Goal: Check status: Check status

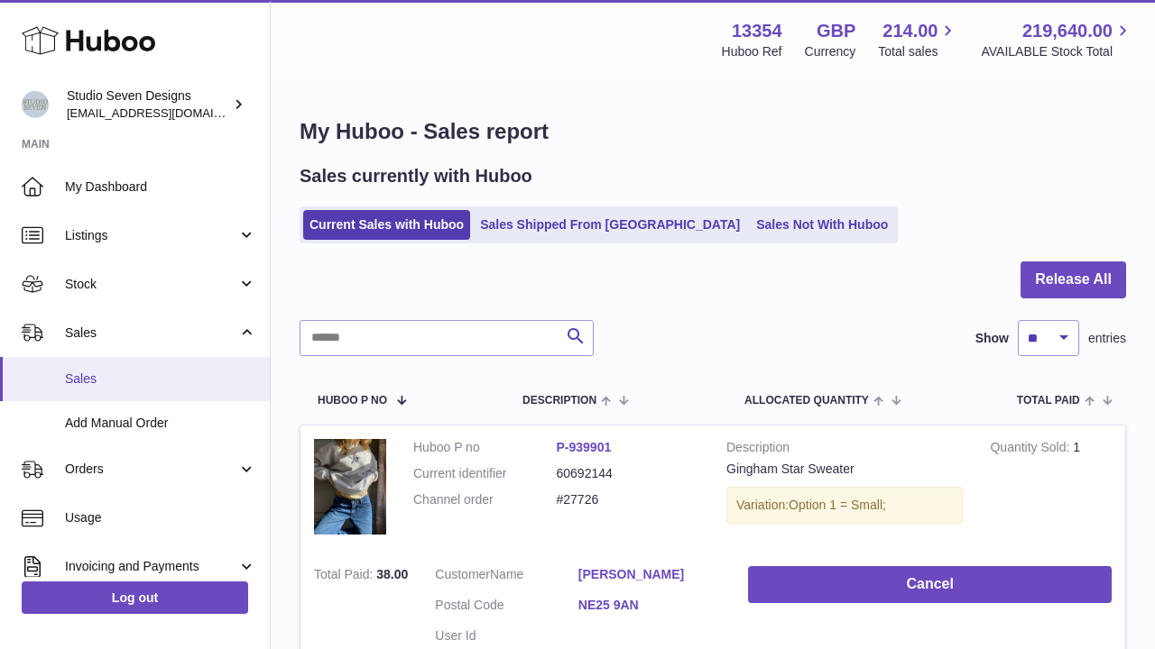
click at [120, 382] on span "Sales" at bounding box center [160, 379] width 191 height 17
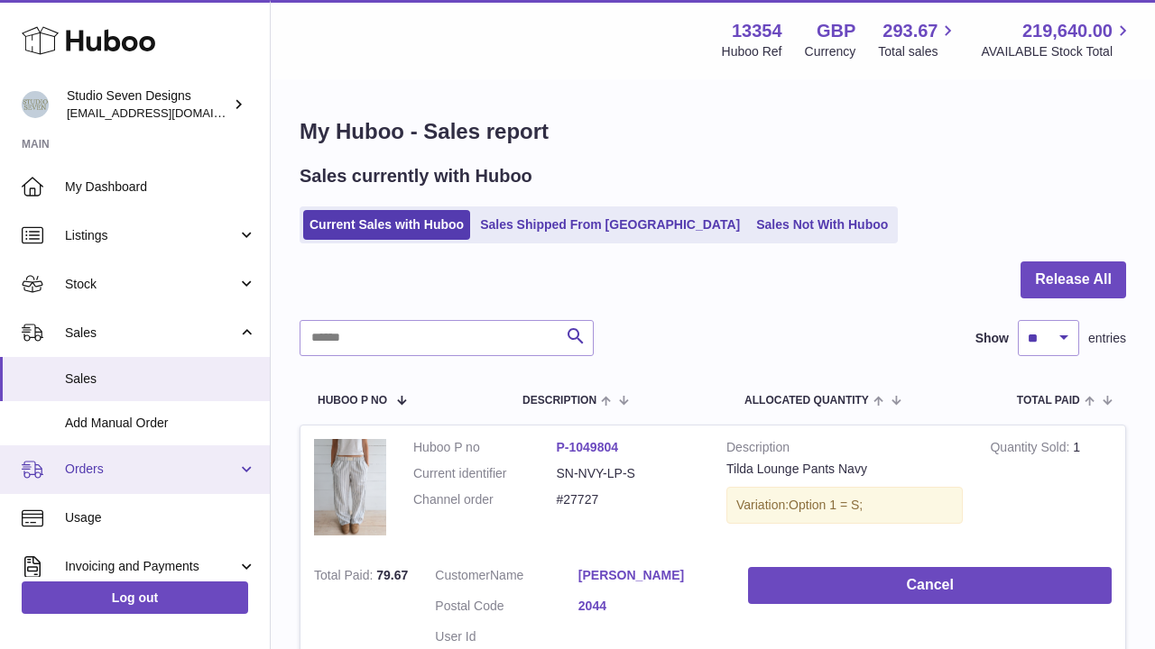
click at [131, 461] on span "Orders" at bounding box center [151, 469] width 172 height 17
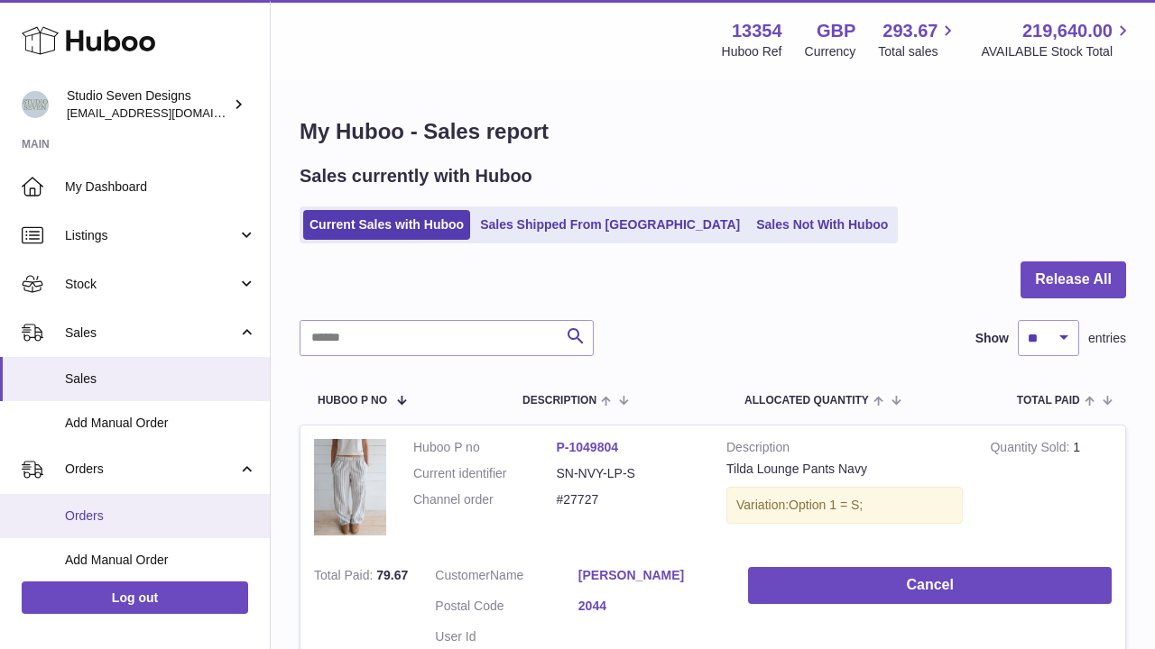
click at [81, 508] on span "Orders" at bounding box center [160, 516] width 191 height 17
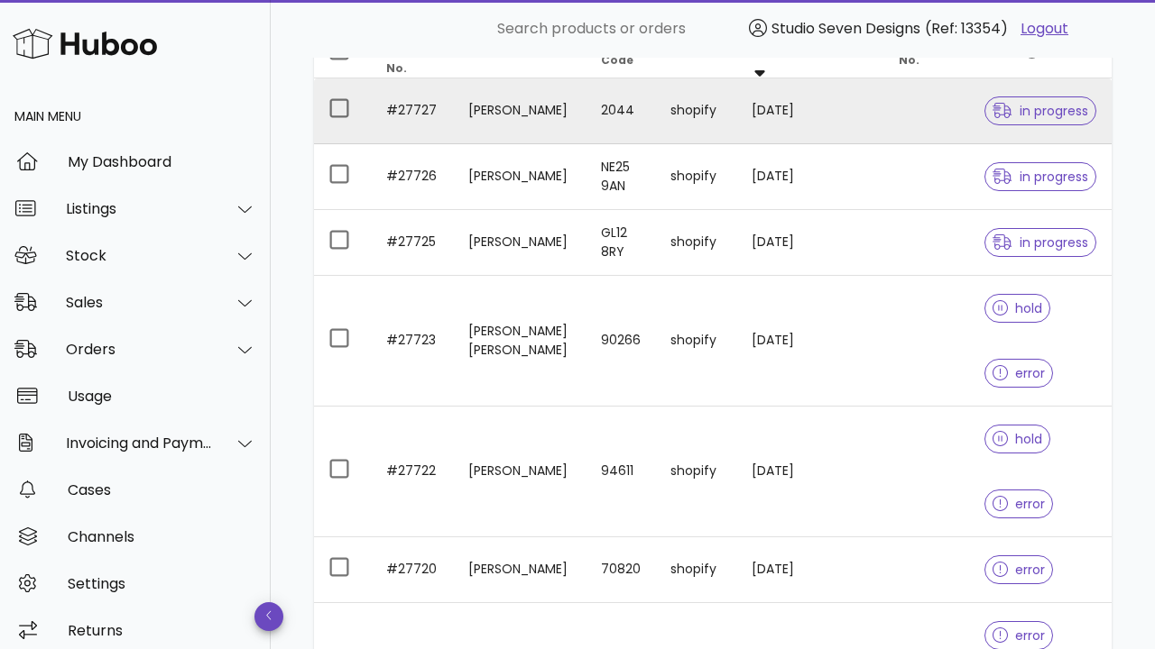
scroll to position [273, 0]
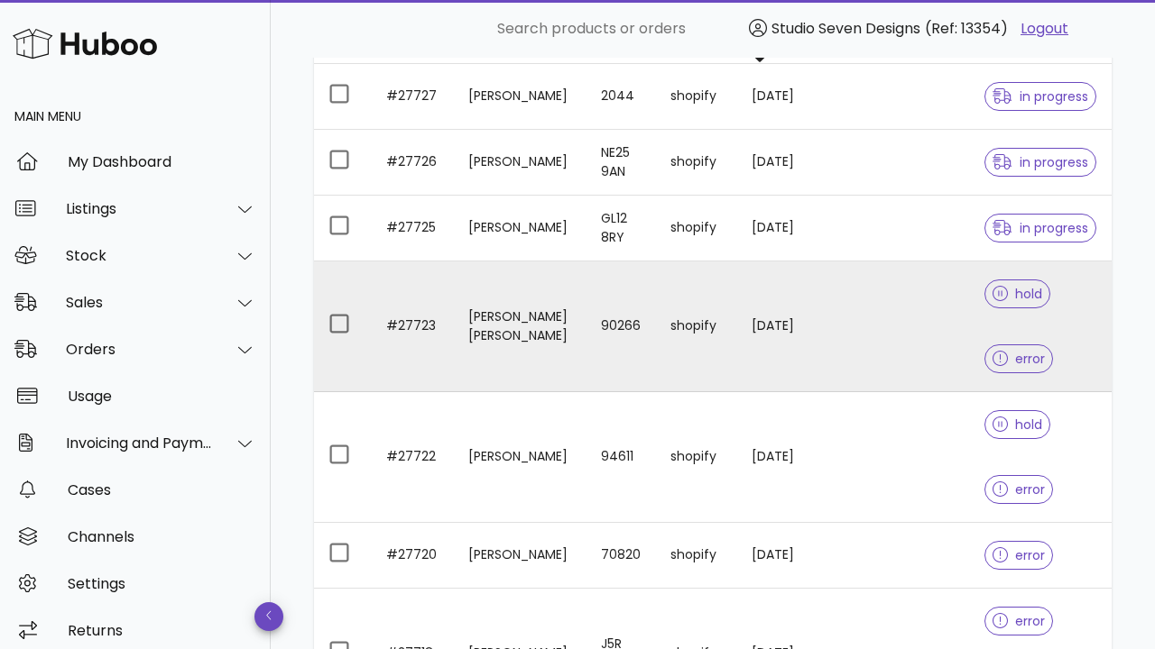
click at [771, 326] on td "16/09/2025" at bounding box center [773, 327] width 73 height 131
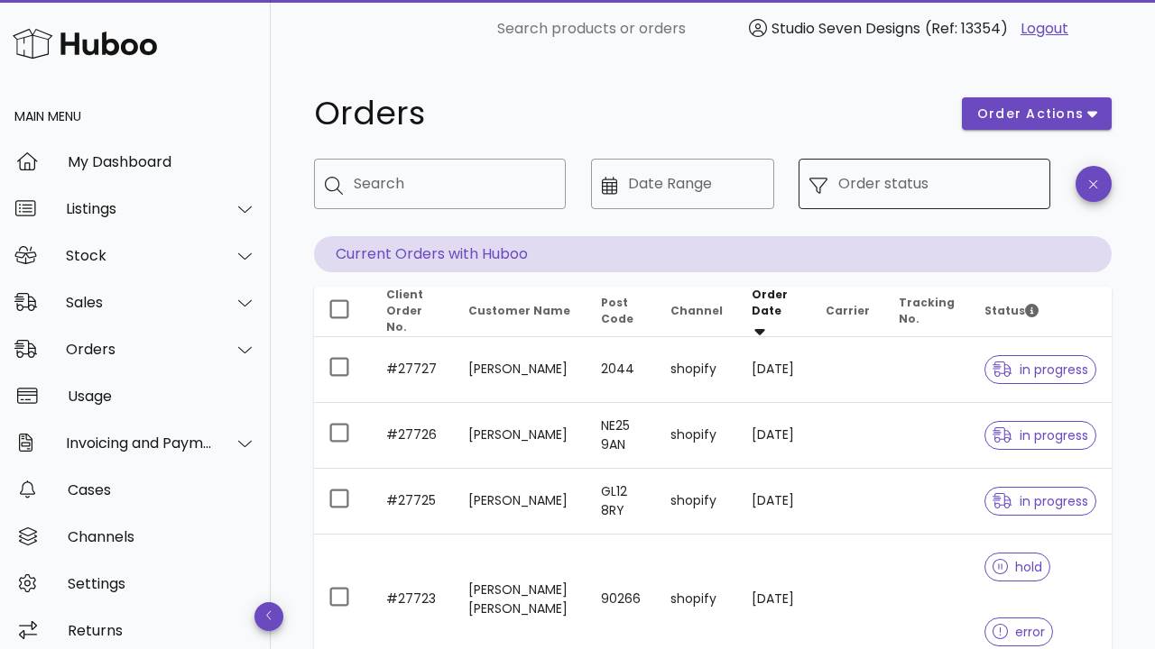
click at [842, 178] on input "Order status" at bounding box center [938, 184] width 201 height 29
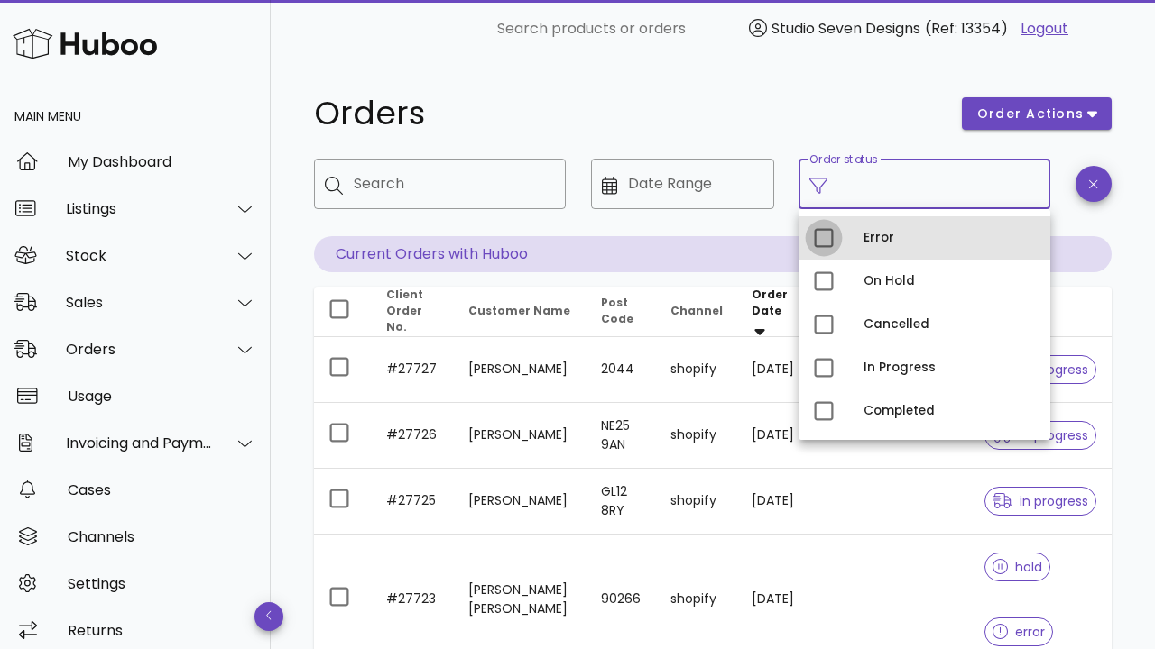
click at [824, 242] on div at bounding box center [823, 238] width 31 height 31
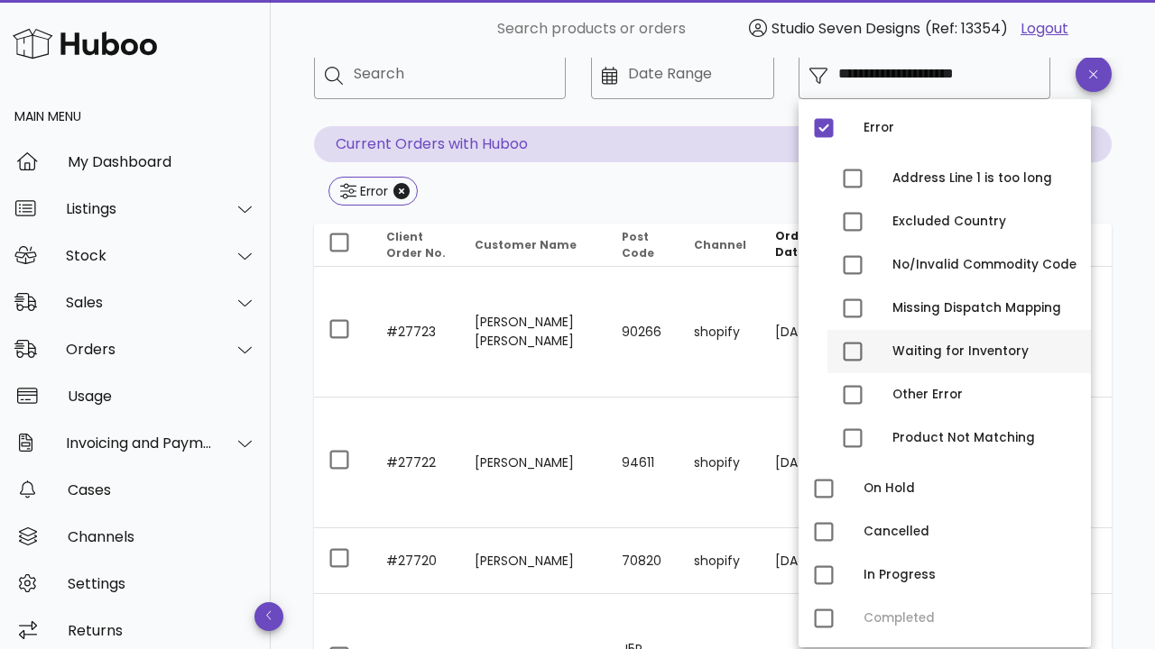
scroll to position [114, 0]
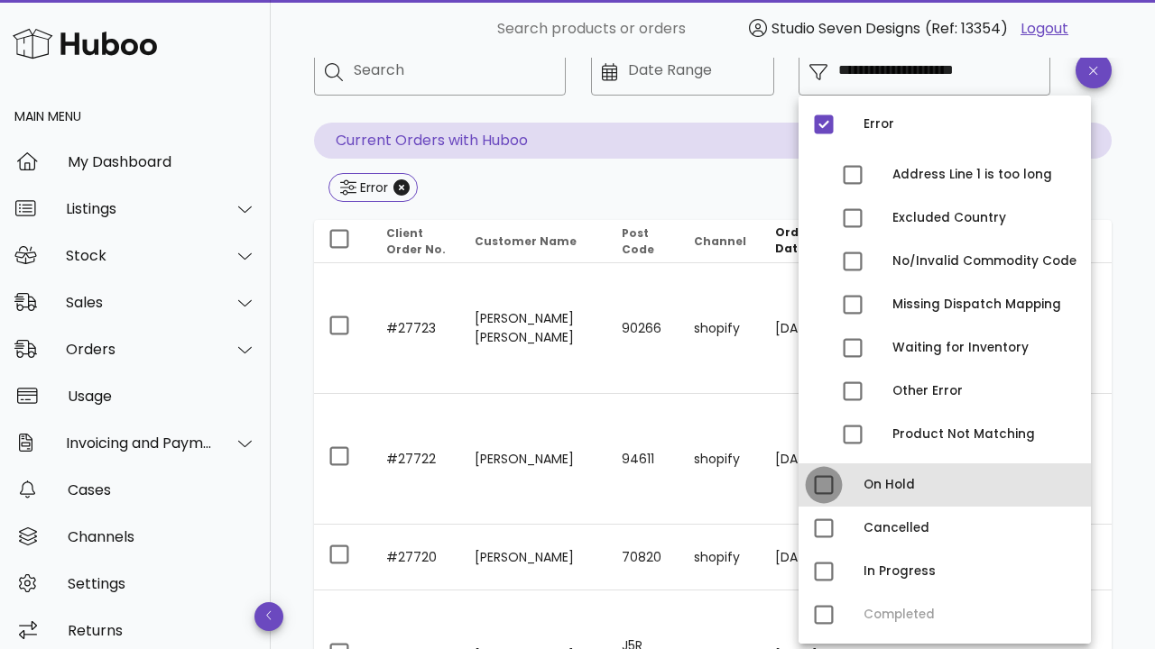
click at [824, 491] on div at bounding box center [823, 485] width 31 height 31
type input "**********"
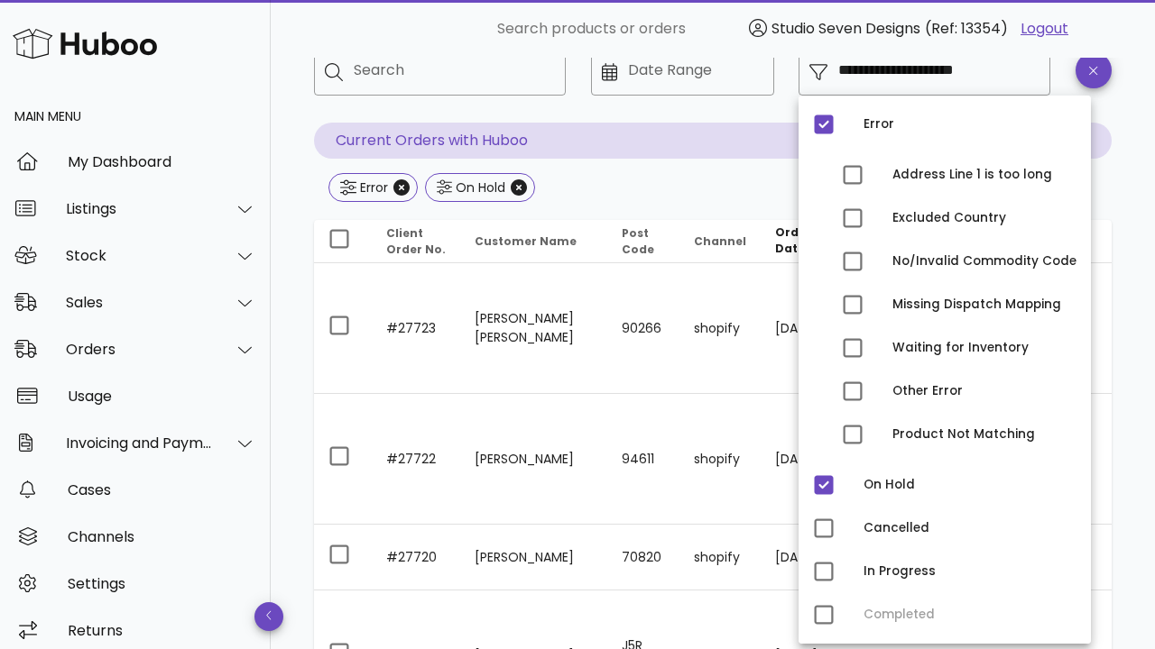
click at [1113, 163] on div "**********" at bounding box center [713, 629] width 884 height 1371
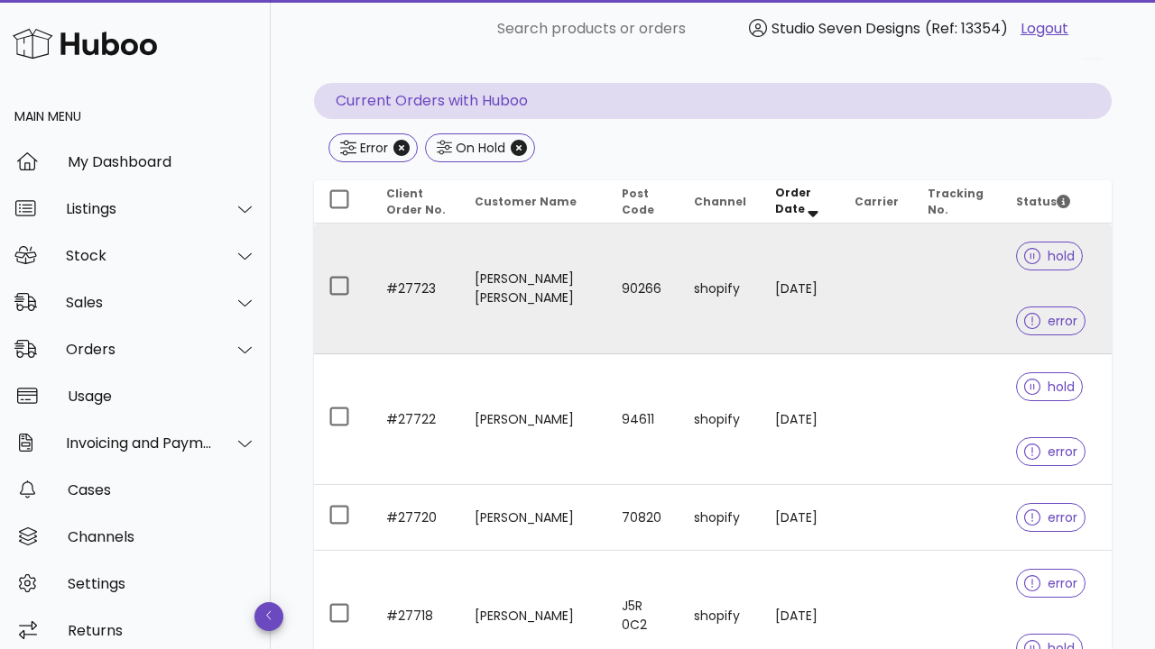
scroll to position [170, 0]
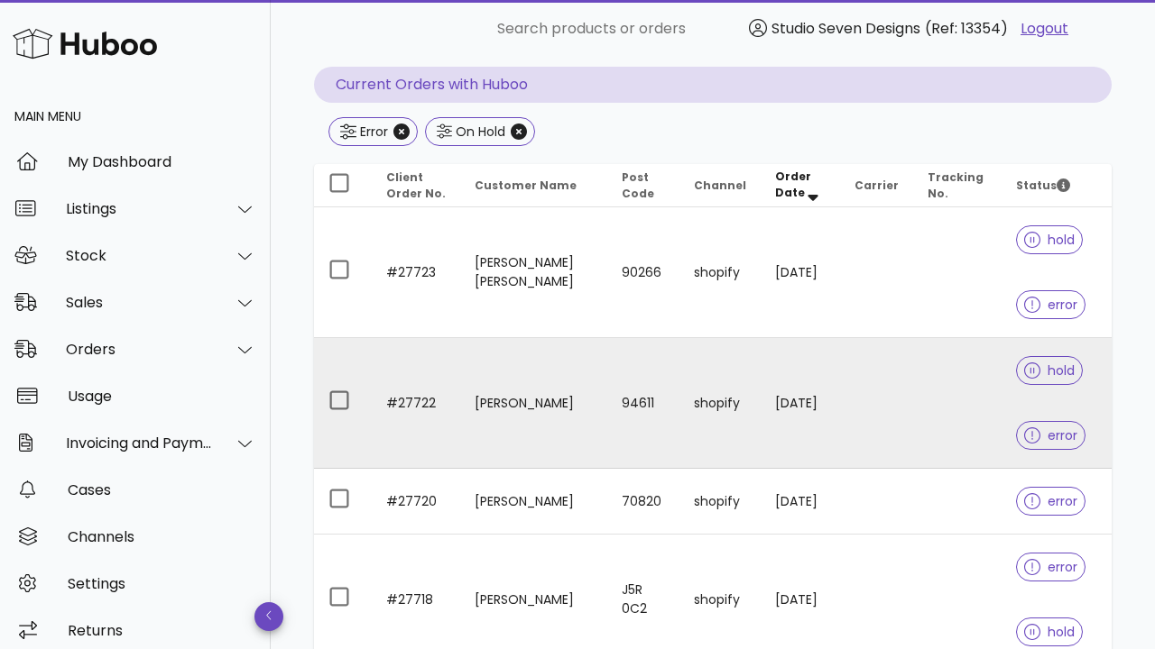
click at [731, 413] on td "shopify" at bounding box center [719, 403] width 81 height 131
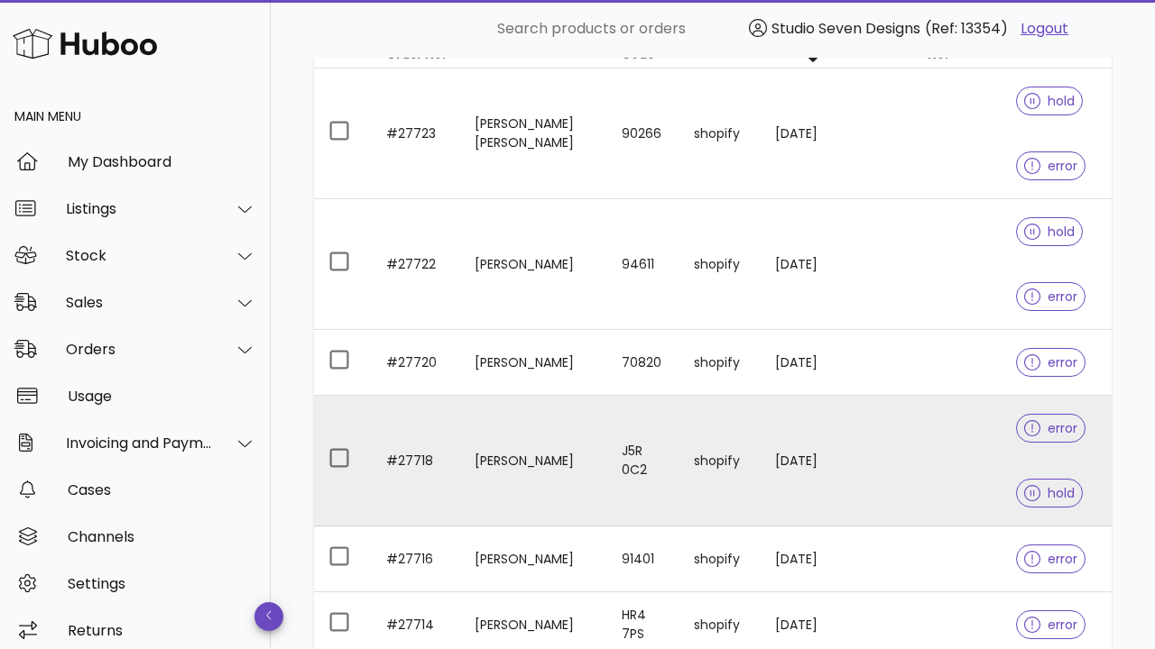
scroll to position [317, 0]
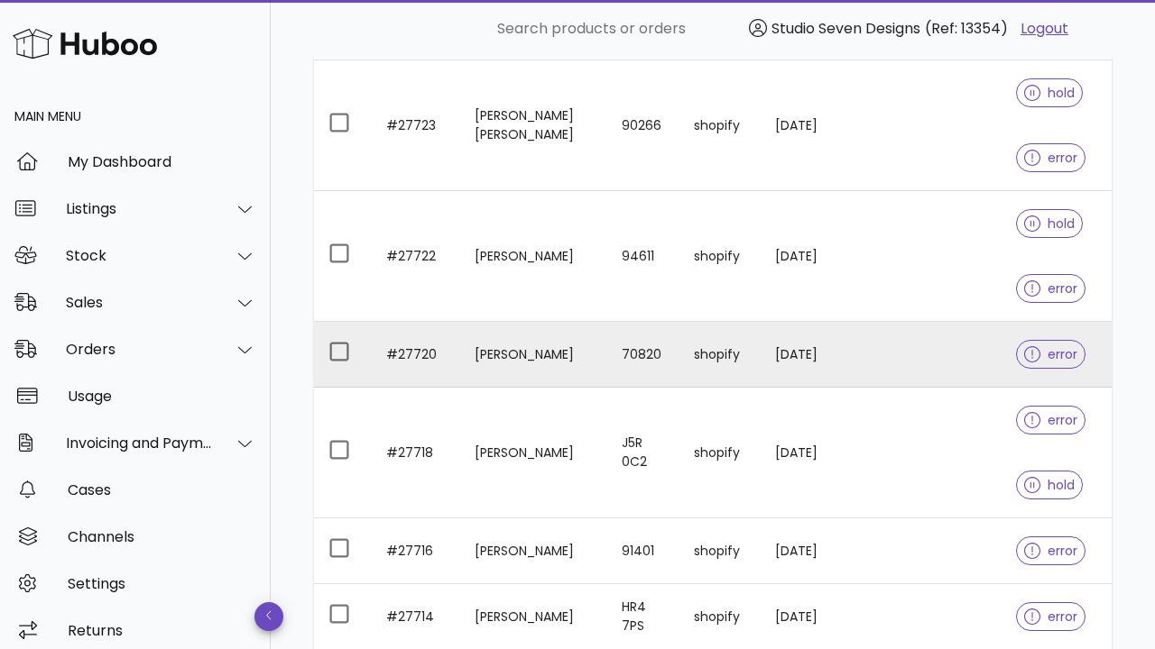
click at [731, 345] on td "shopify" at bounding box center [719, 355] width 81 height 66
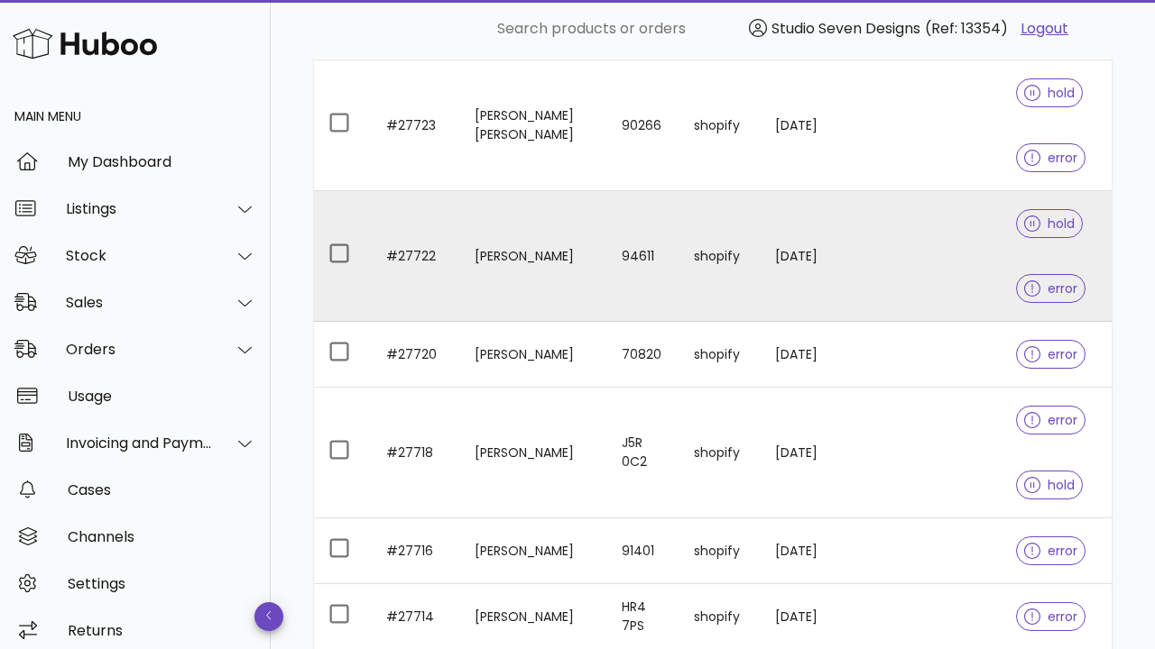
scroll to position [457, 0]
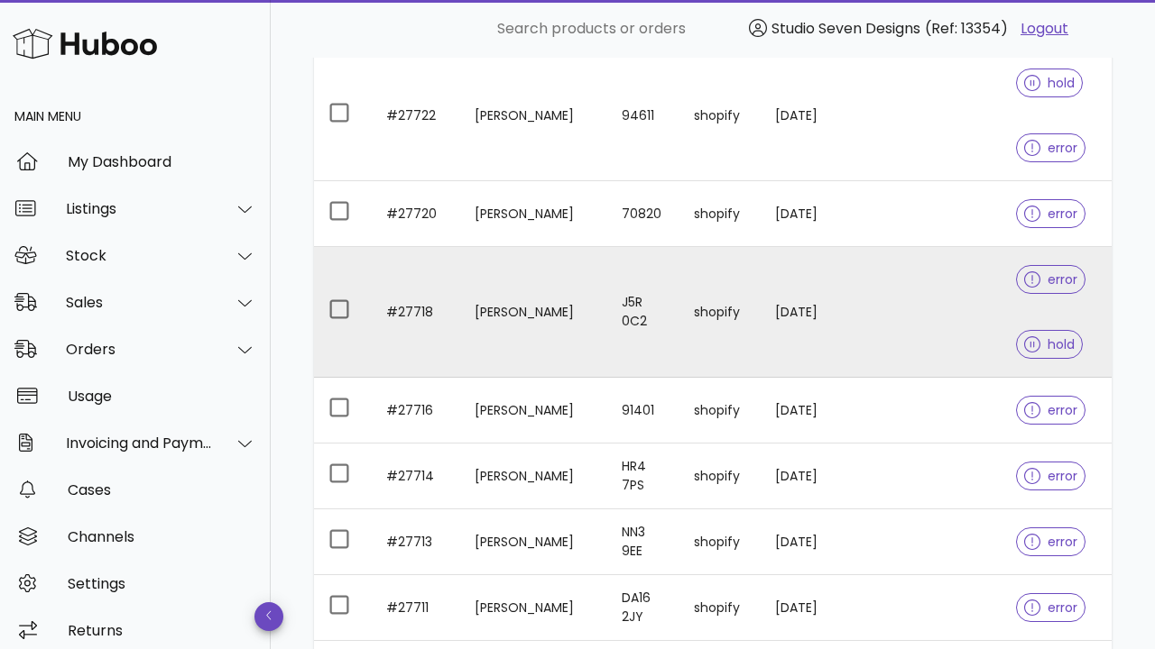
click at [741, 287] on td "shopify" at bounding box center [719, 312] width 81 height 131
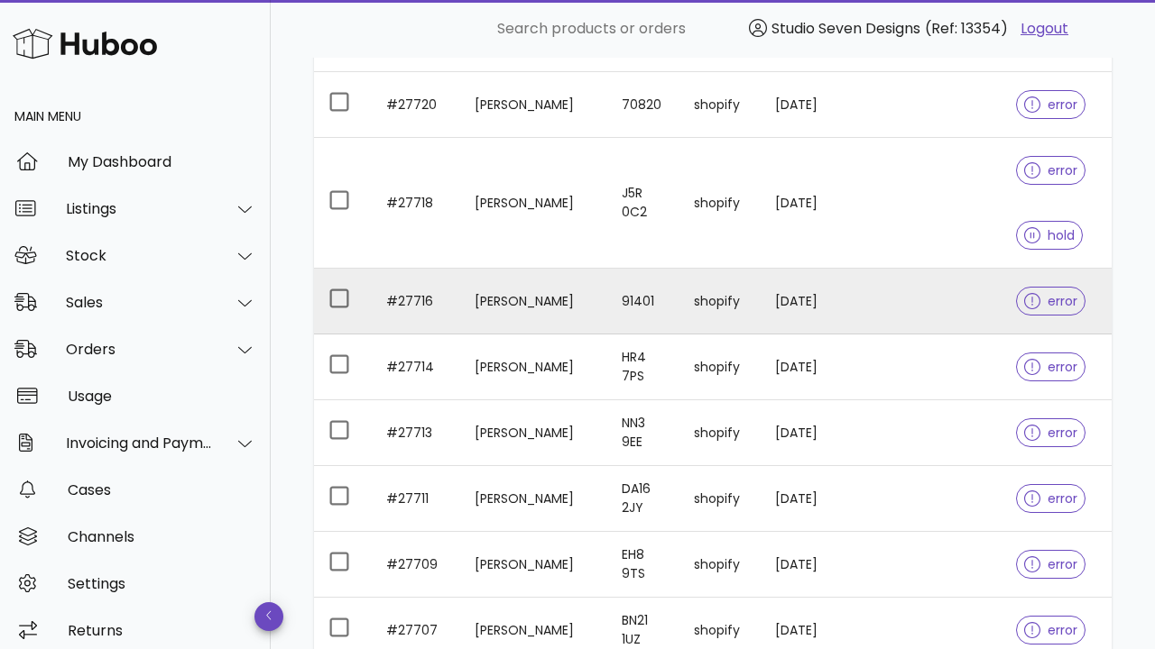
scroll to position [586, 0]
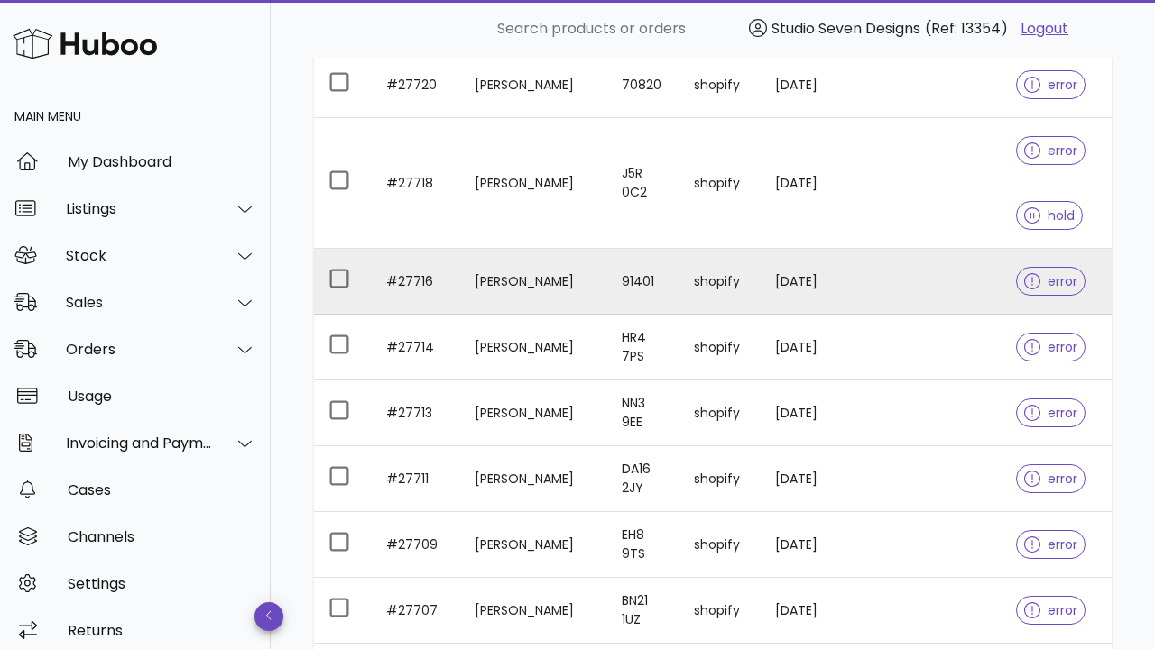
click at [660, 298] on td "91401" at bounding box center [643, 282] width 72 height 66
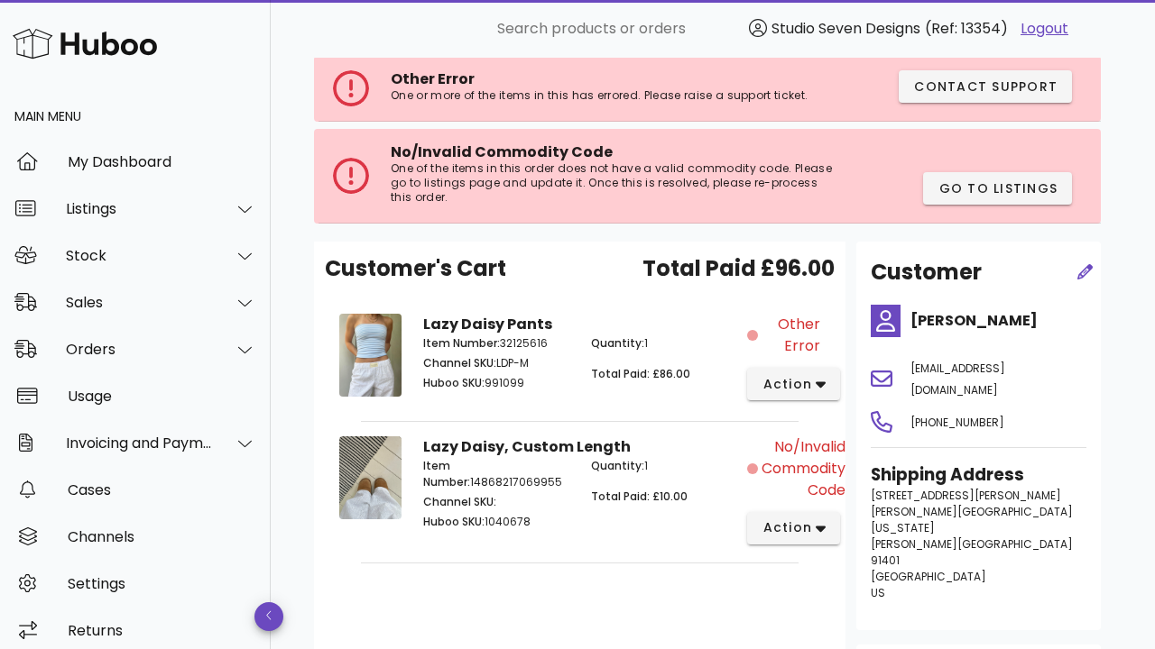
scroll to position [108, 0]
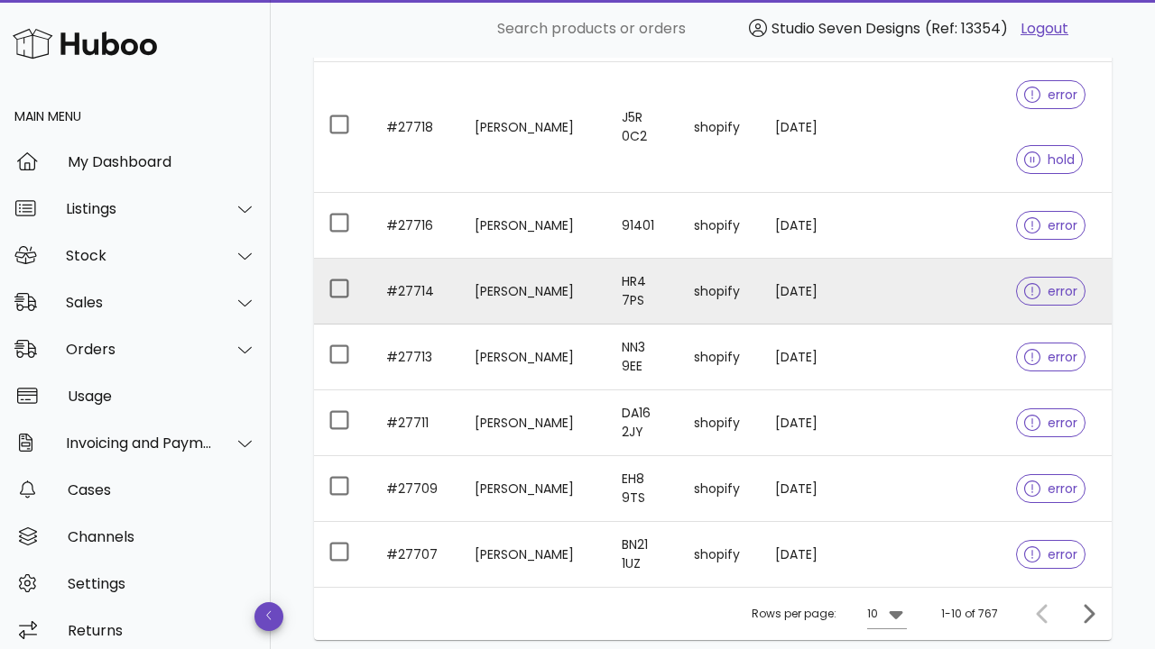
scroll to position [681, 0]
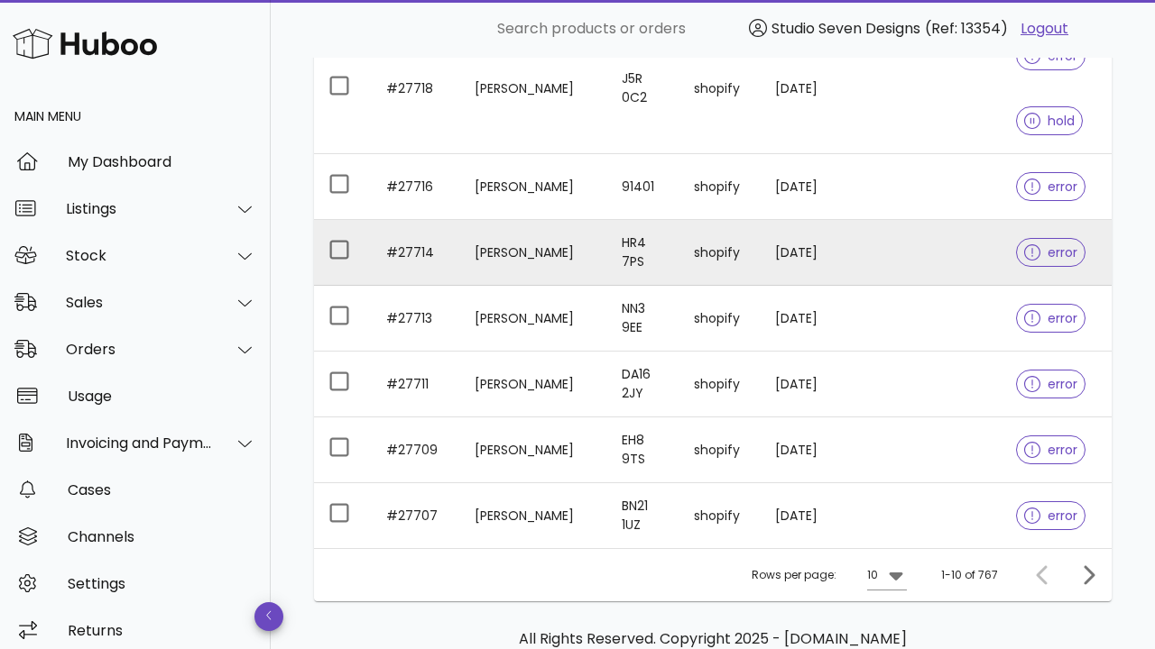
click at [679, 274] on td "HR4 7PS" at bounding box center [643, 253] width 72 height 66
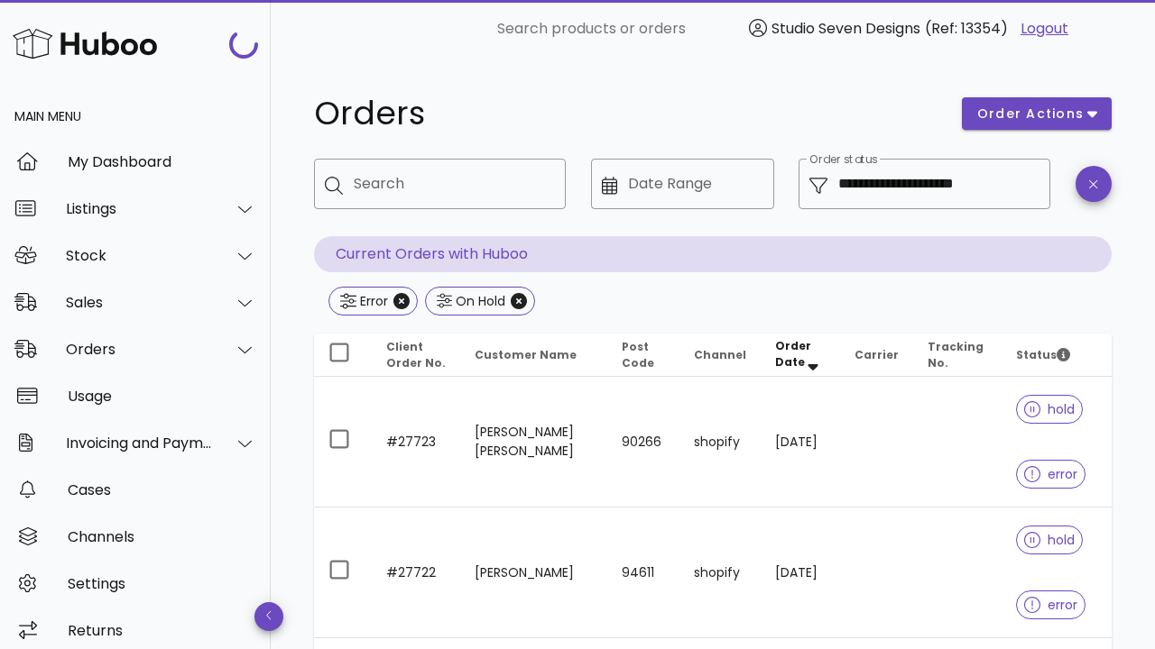
scroll to position [681, 0]
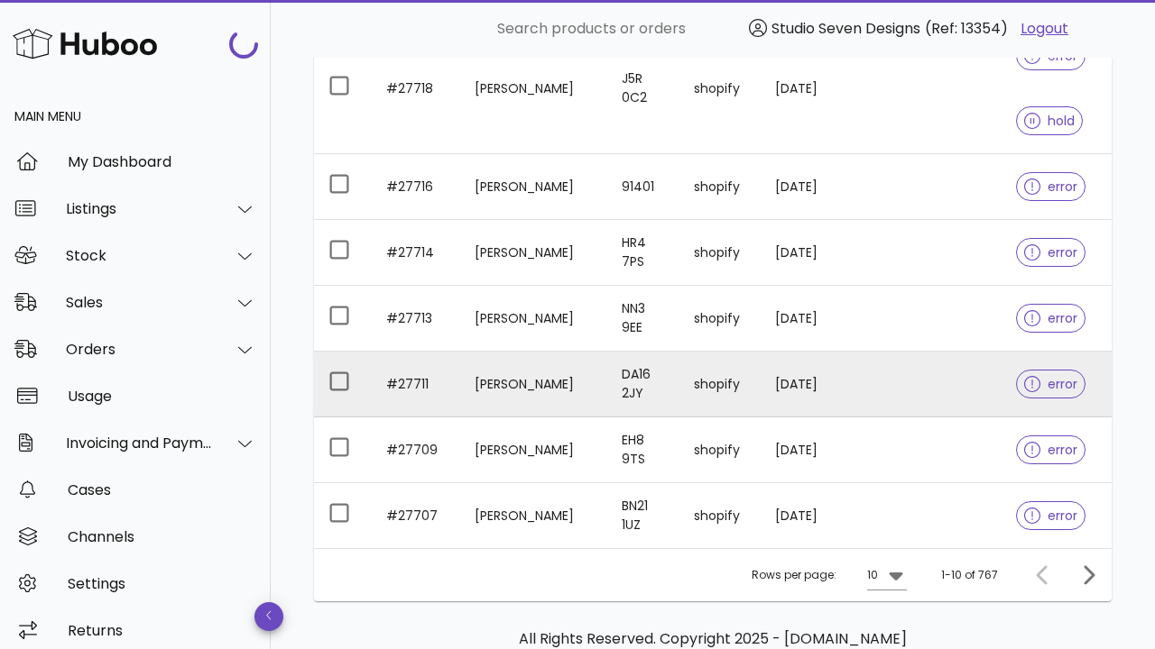
click at [548, 364] on td "Lidia Vrubliauskaite" at bounding box center [533, 385] width 146 height 66
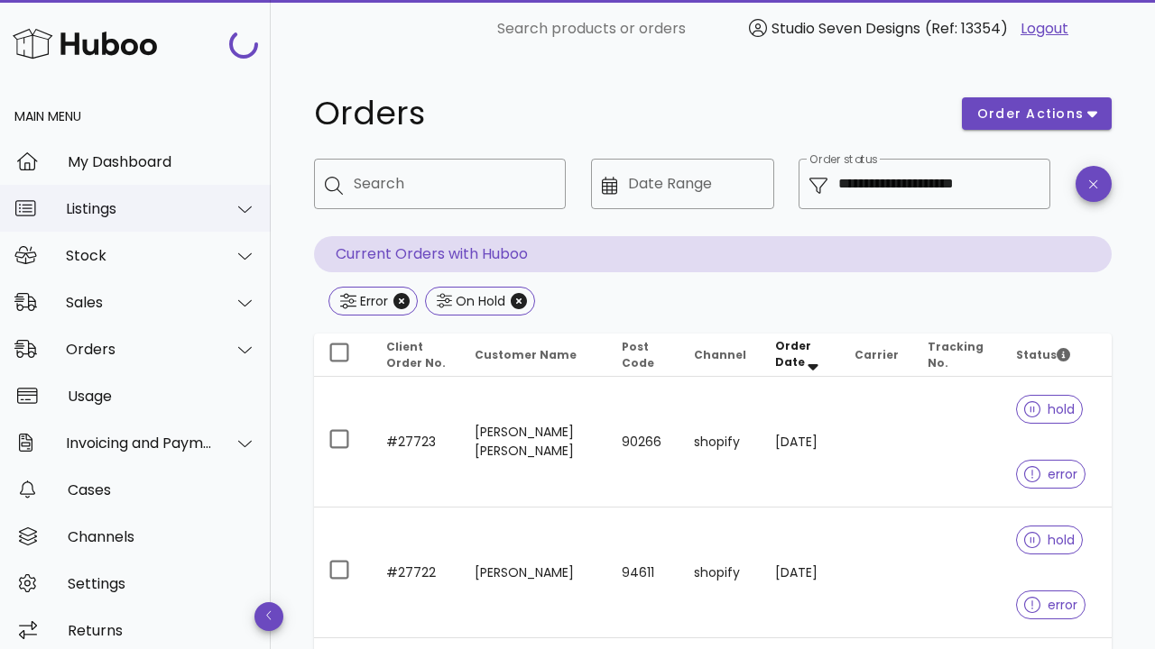
scroll to position [681, 0]
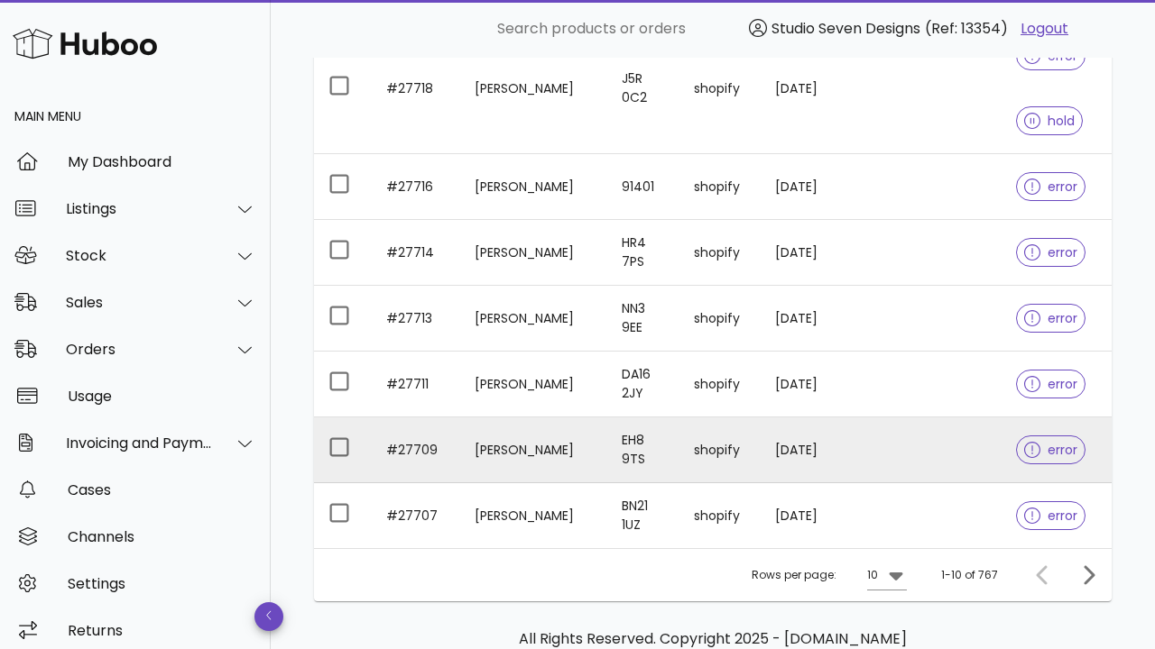
click at [572, 463] on td "Leonie Schemionek" at bounding box center [533, 451] width 146 height 66
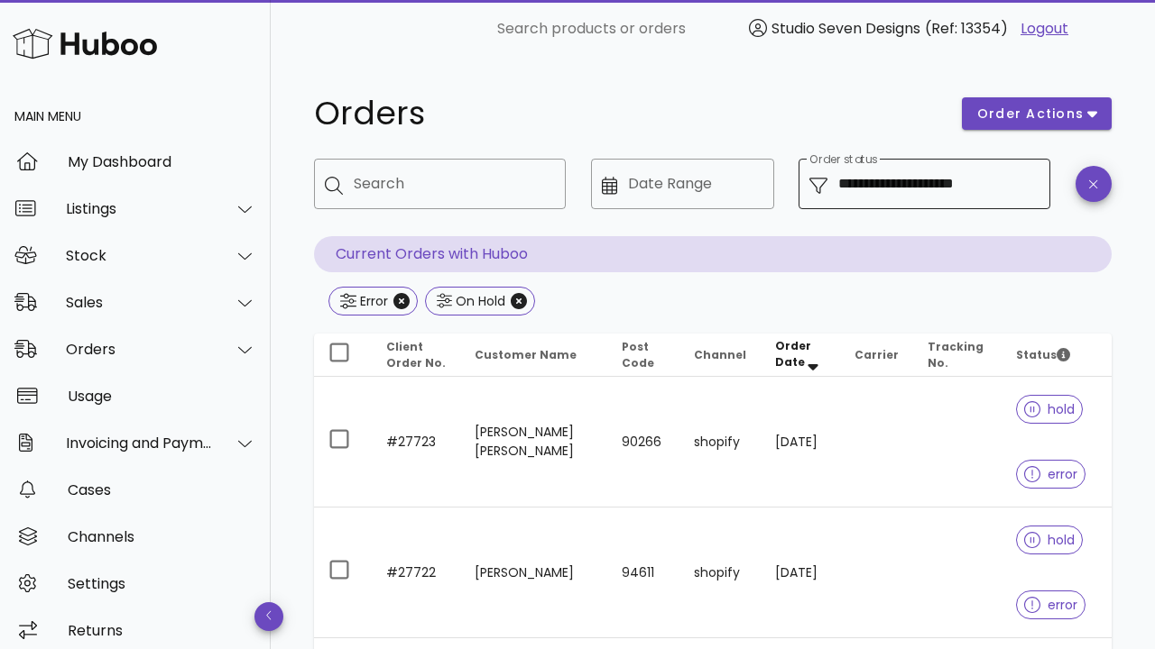
click at [1018, 202] on div "**********" at bounding box center [938, 184] width 201 height 51
click at [987, 195] on input "**********" at bounding box center [938, 184] width 201 height 29
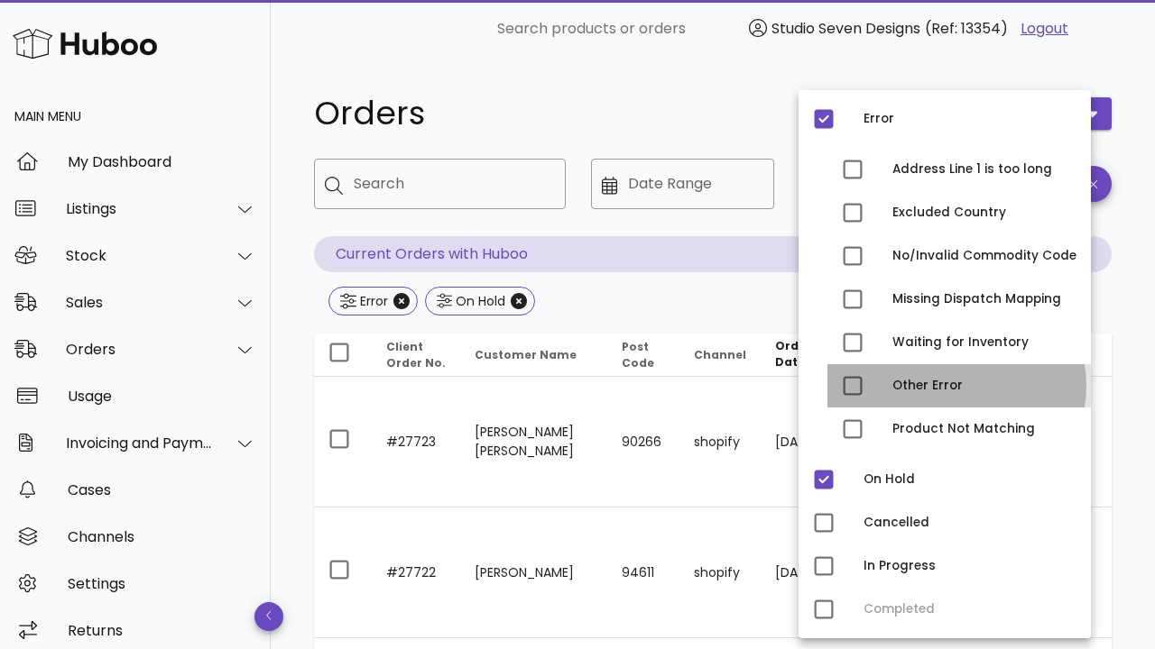
click at [914, 382] on div "Other Error" at bounding box center [984, 386] width 184 height 14
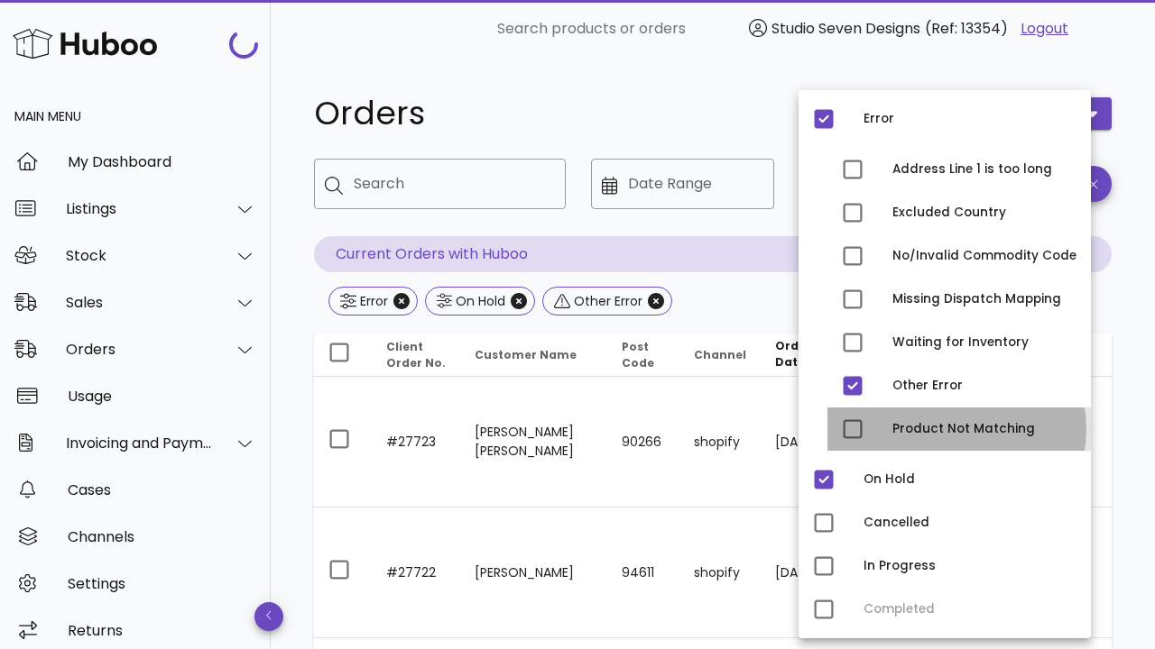
click at [903, 422] on div "Product Not Matching" at bounding box center [984, 429] width 184 height 14
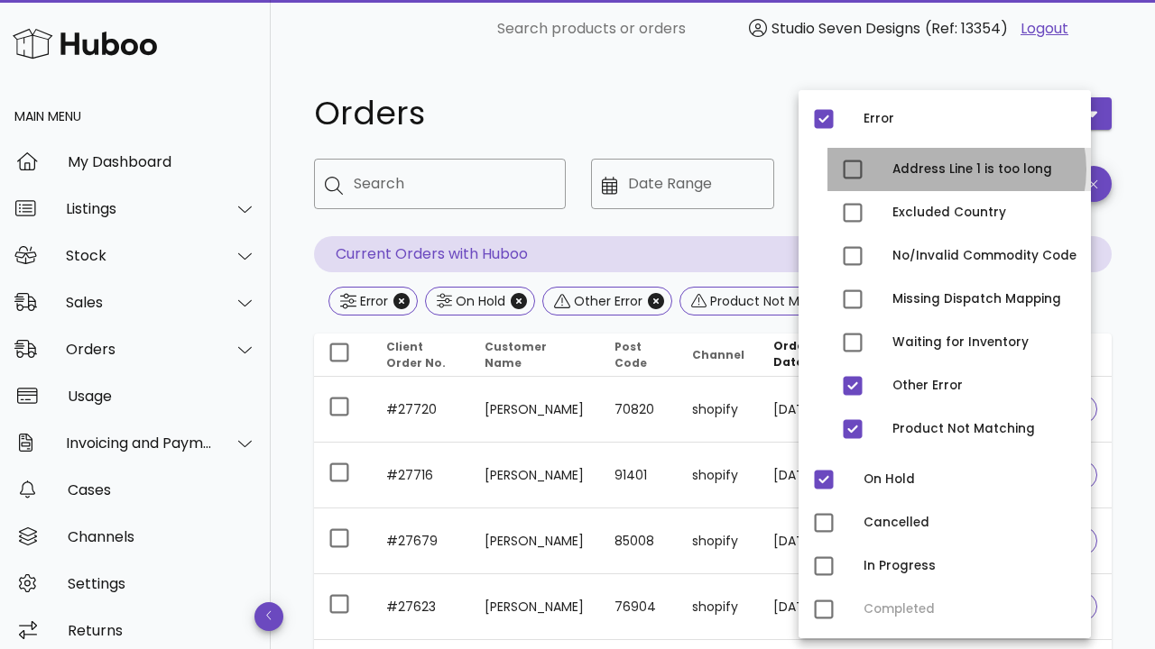
click at [968, 176] on div "Address Line 1 is too long" at bounding box center [984, 169] width 184 height 14
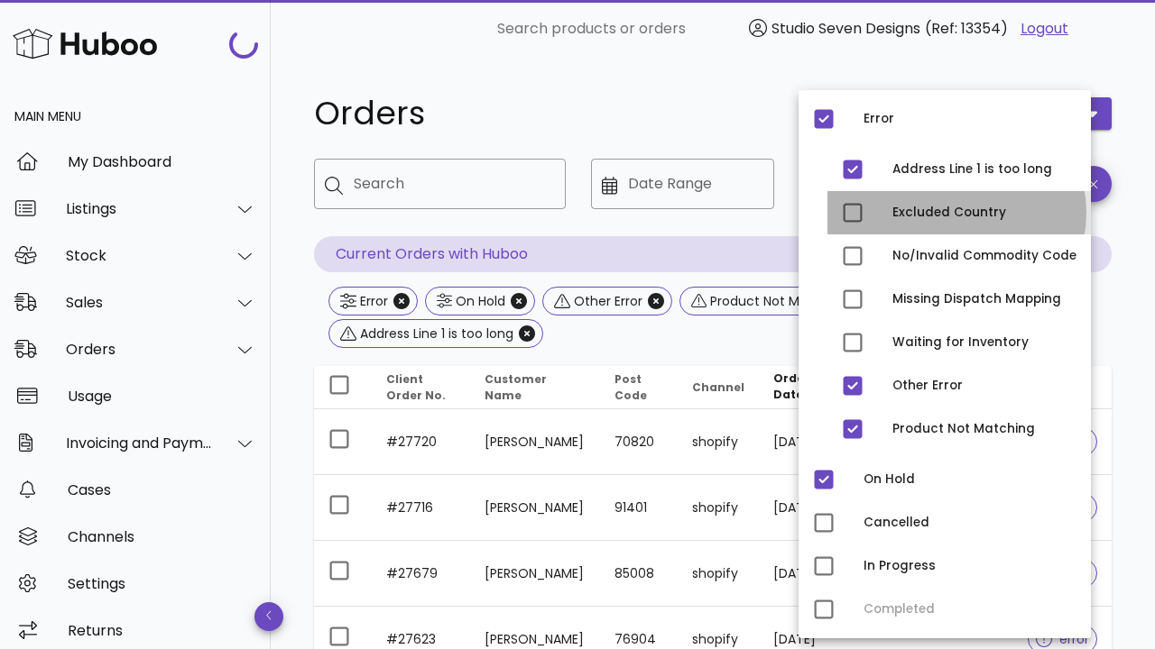
click at [952, 205] on div "Excluded Country" at bounding box center [984, 212] width 184 height 29
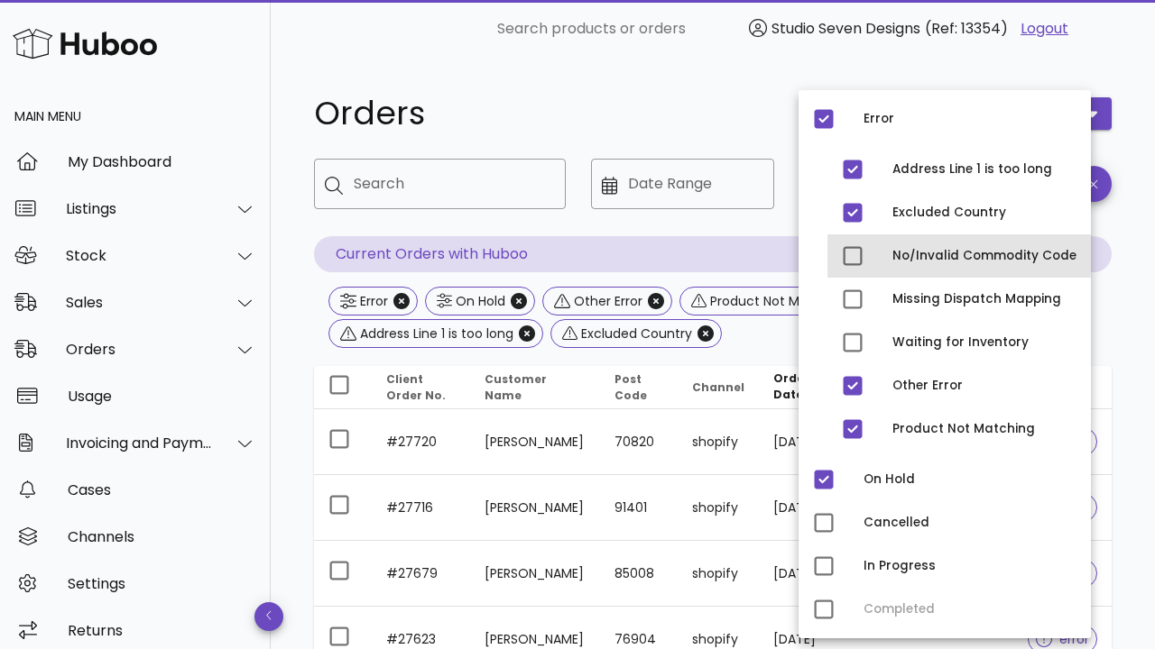
click at [929, 261] on div "No/Invalid Commodity Code" at bounding box center [984, 256] width 184 height 14
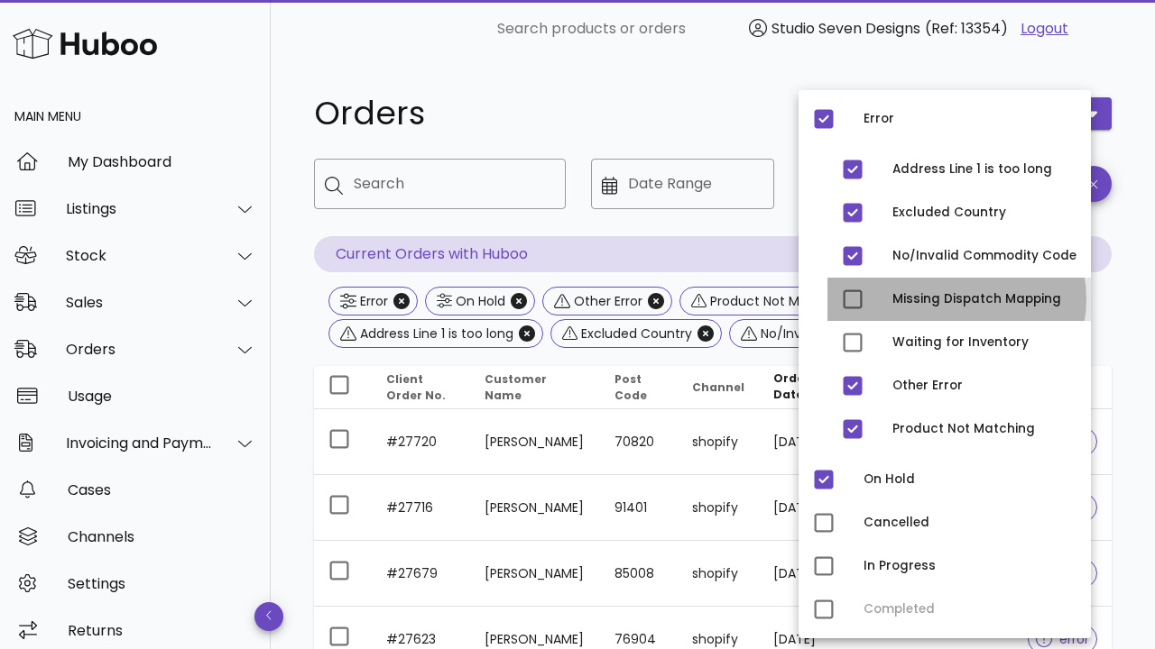
click at [916, 290] on div "Missing Dispatch Mapping" at bounding box center [984, 299] width 184 height 29
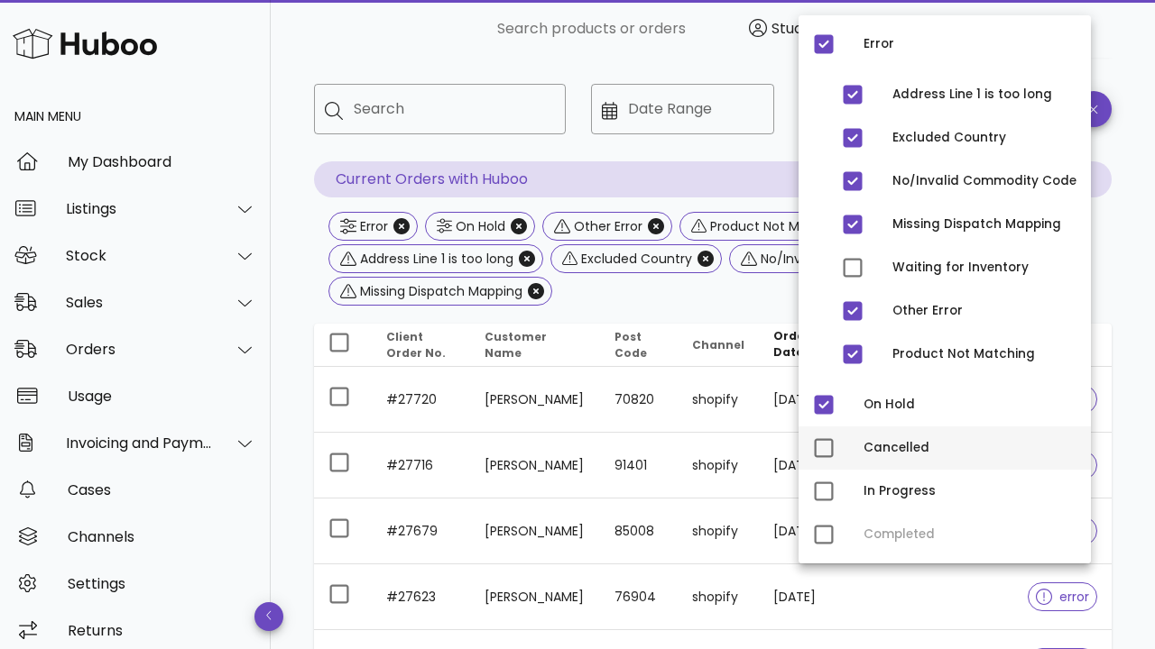
scroll to position [72, 0]
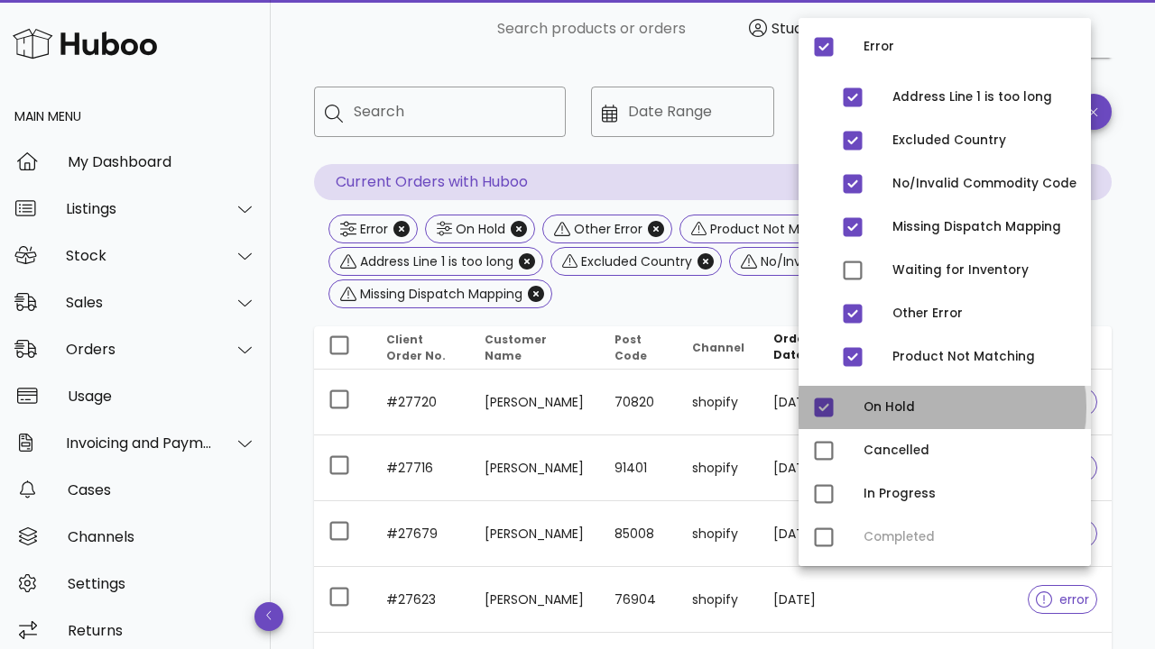
click at [947, 396] on div "On Hold" at bounding box center [969, 407] width 213 height 29
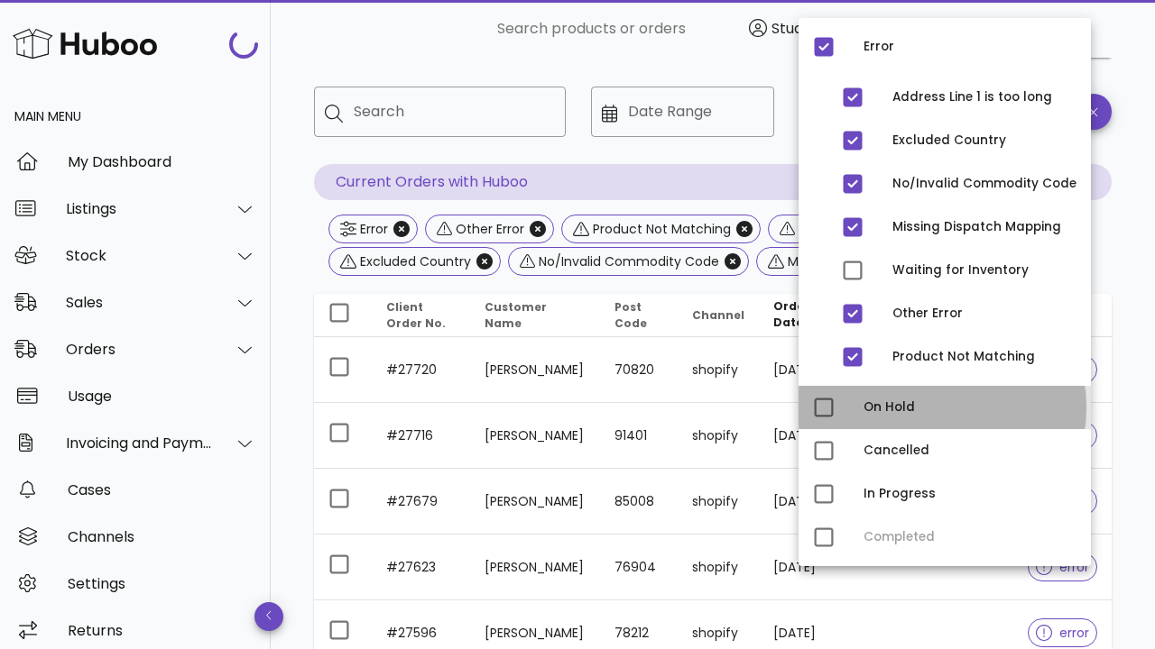
click at [947, 398] on div "On Hold" at bounding box center [969, 407] width 213 height 29
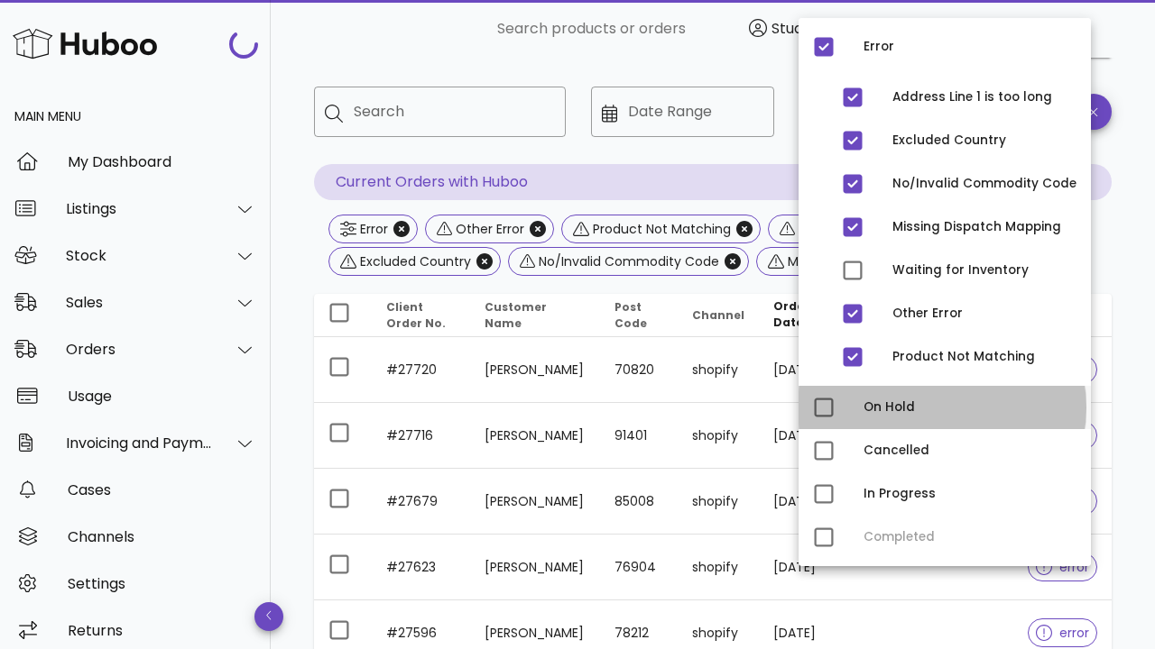
type input "**********"
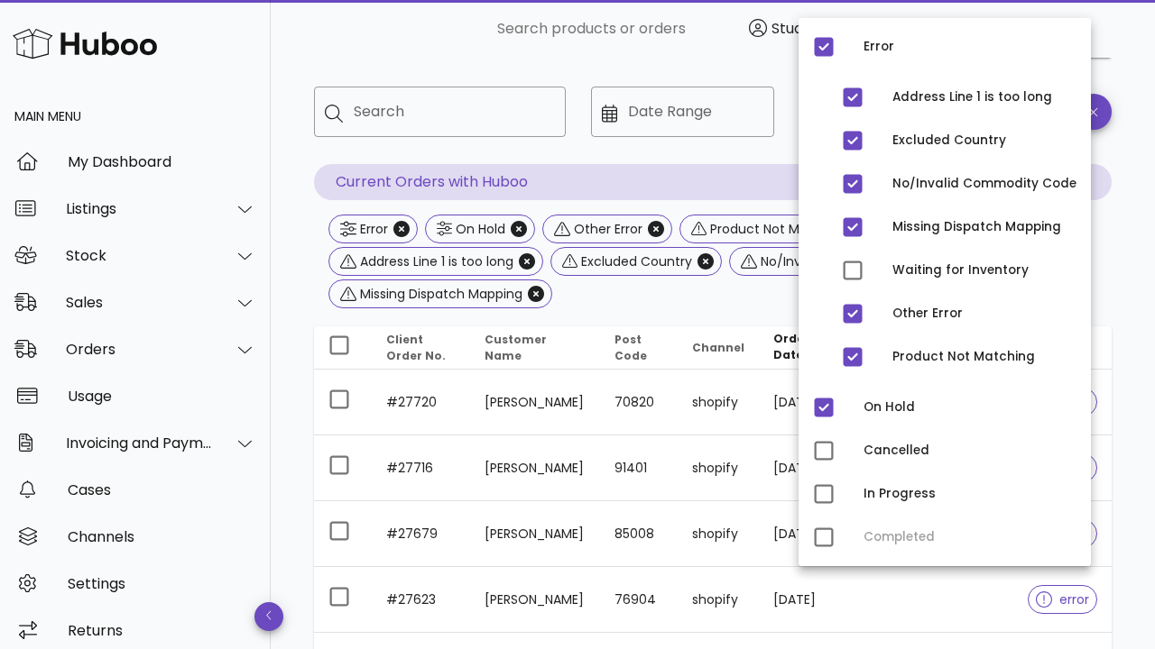
click at [1107, 270] on div "Error On Hold Other Error Product Not Matching Address Line 1 is too long Exclu…" at bounding box center [712, 263] width 797 height 97
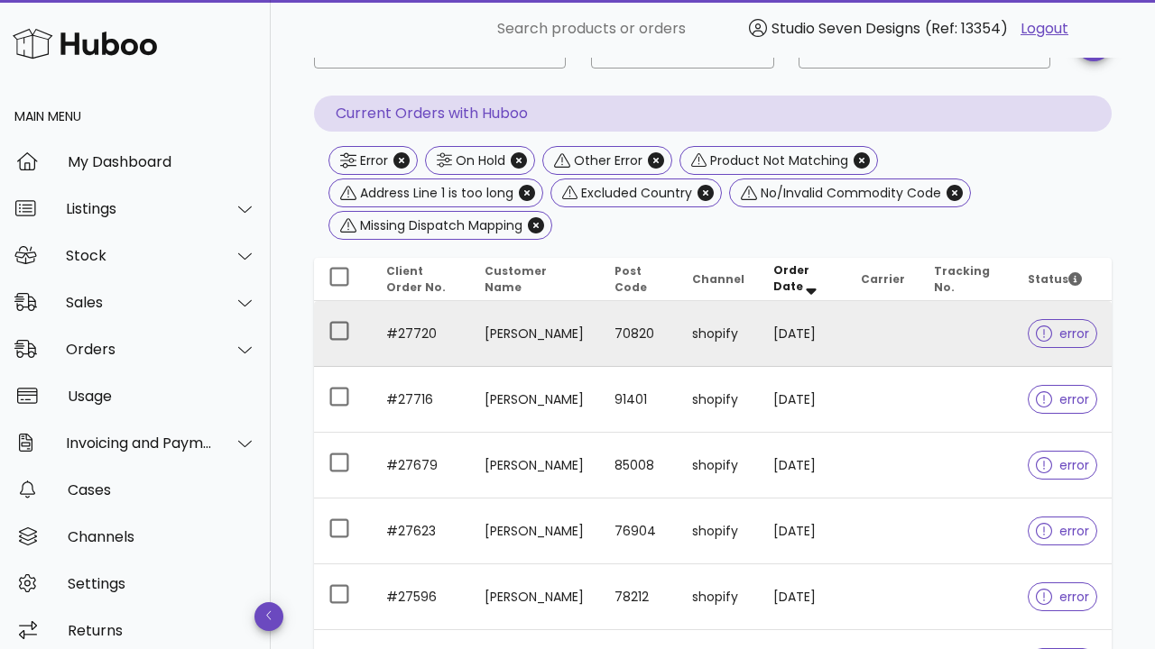
scroll to position [205, 0]
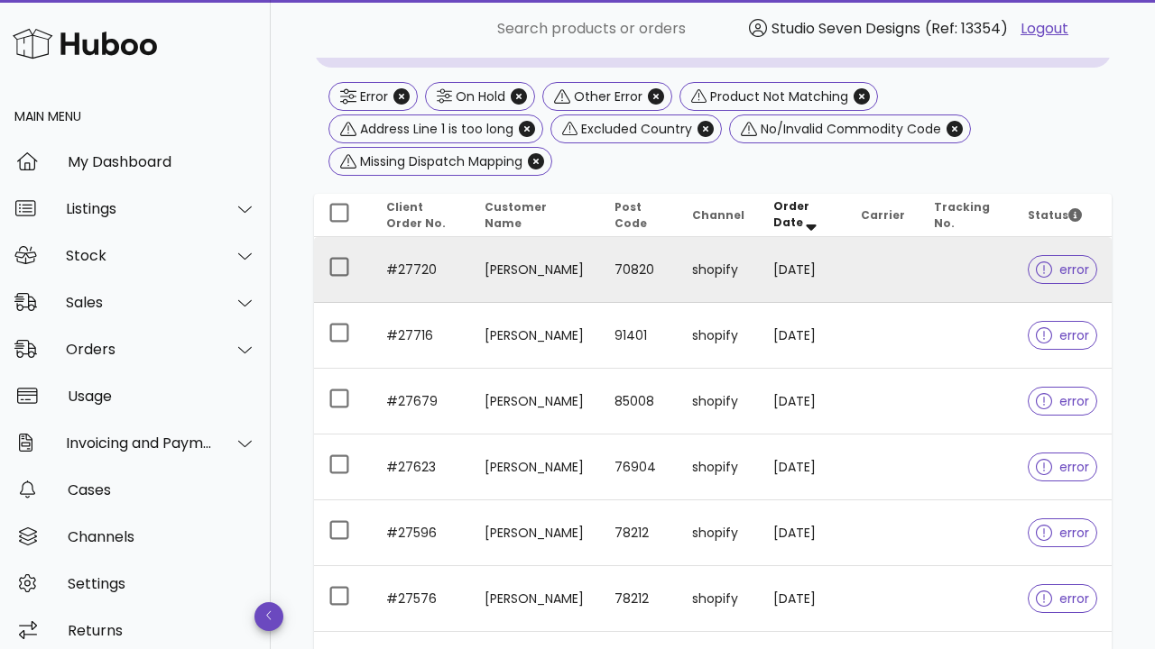
click at [903, 276] on td at bounding box center [882, 270] width 73 height 66
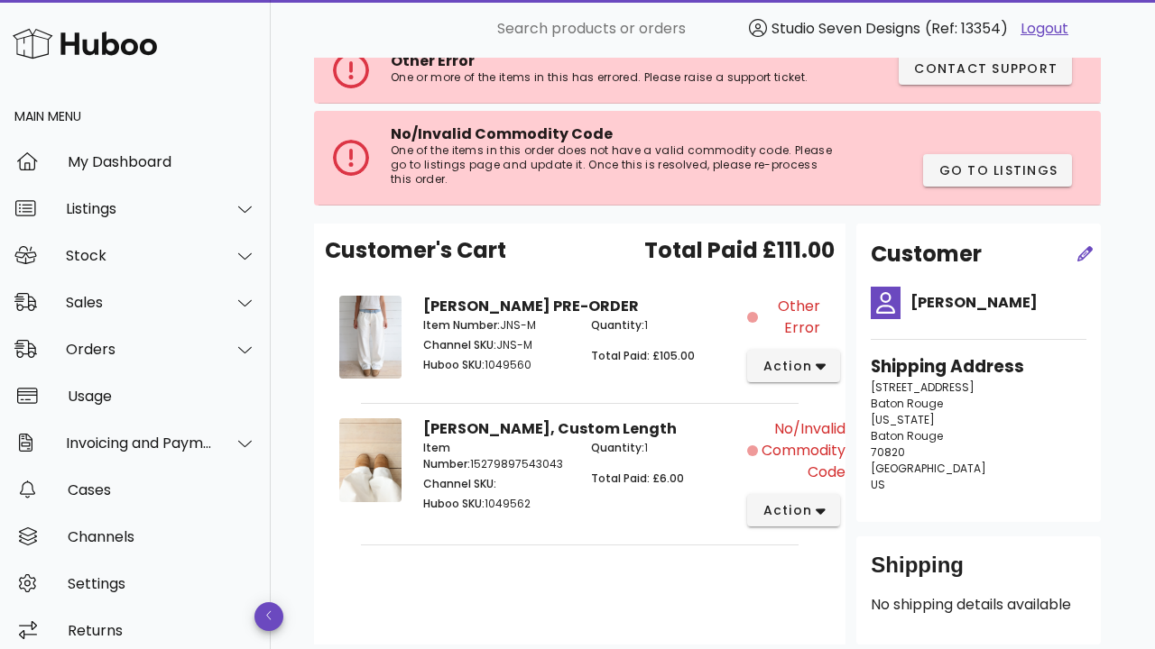
scroll to position [123, 0]
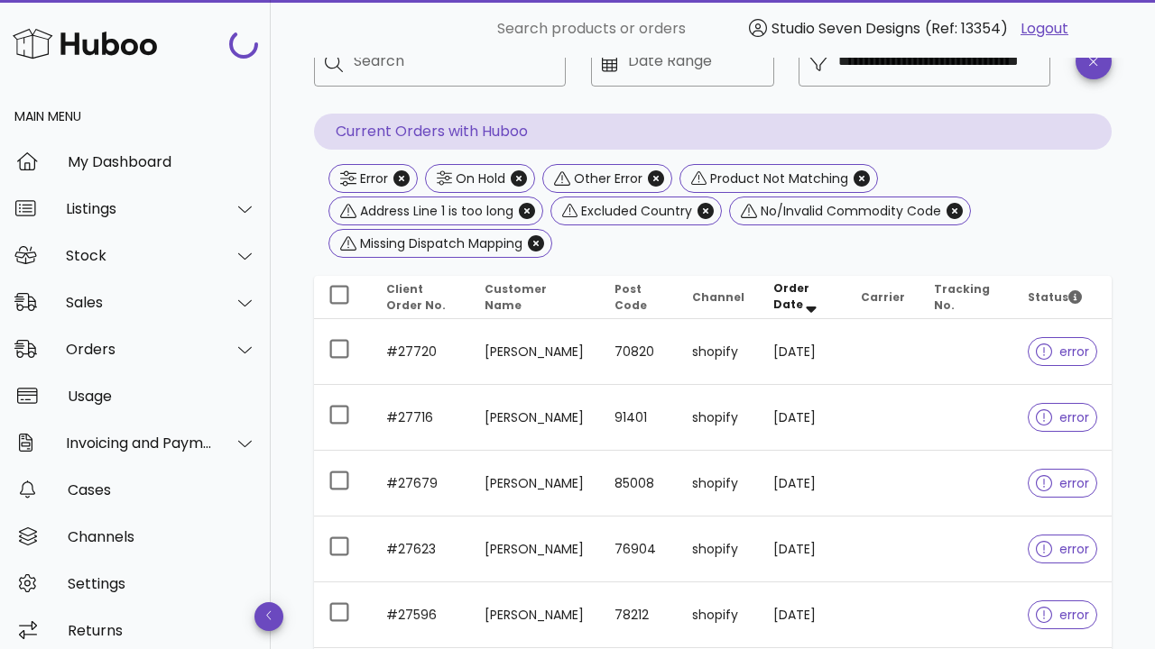
scroll to position [205, 0]
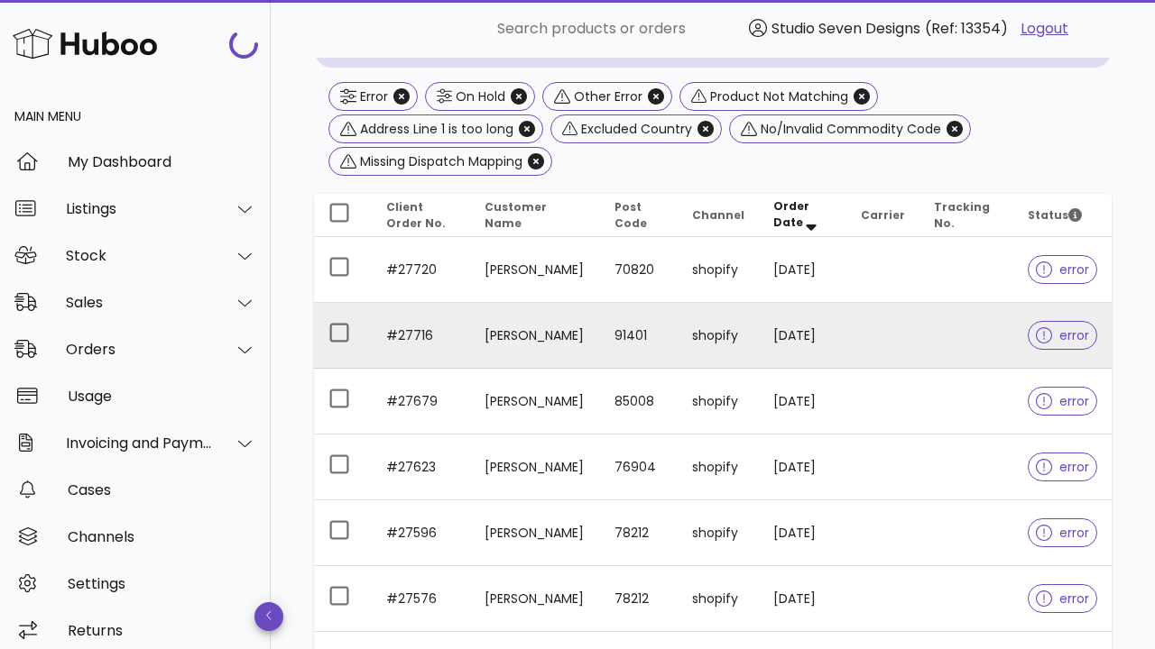
click at [846, 333] on td "15/09/2025" at bounding box center [802, 336] width 87 height 66
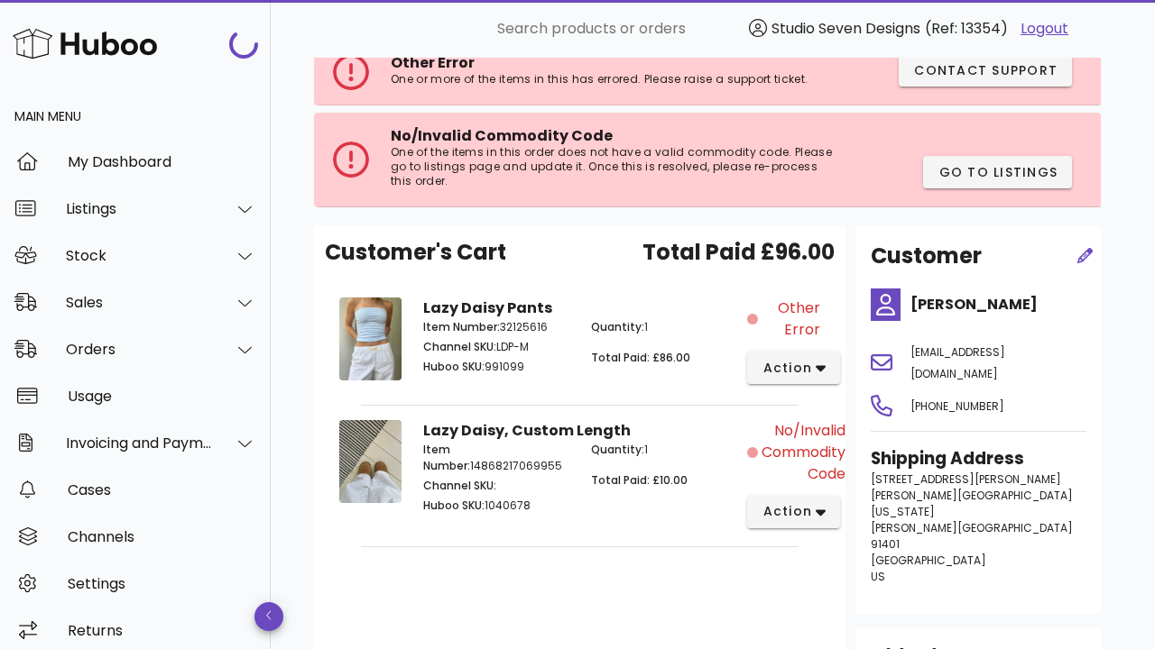
scroll to position [117, 0]
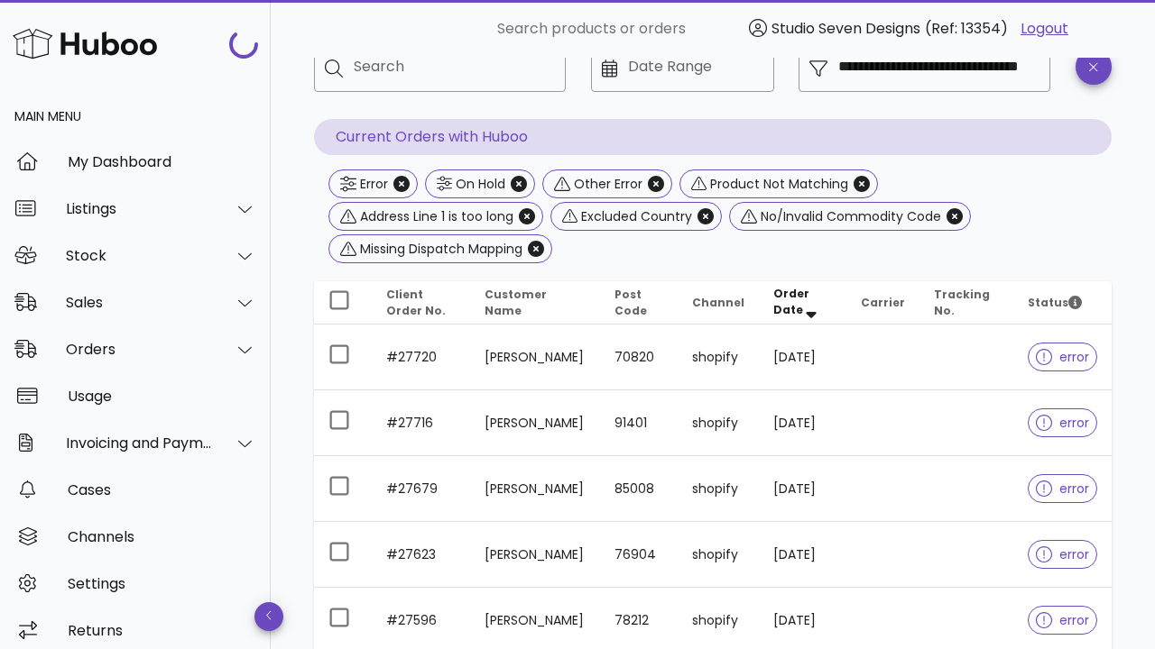
scroll to position [205, 0]
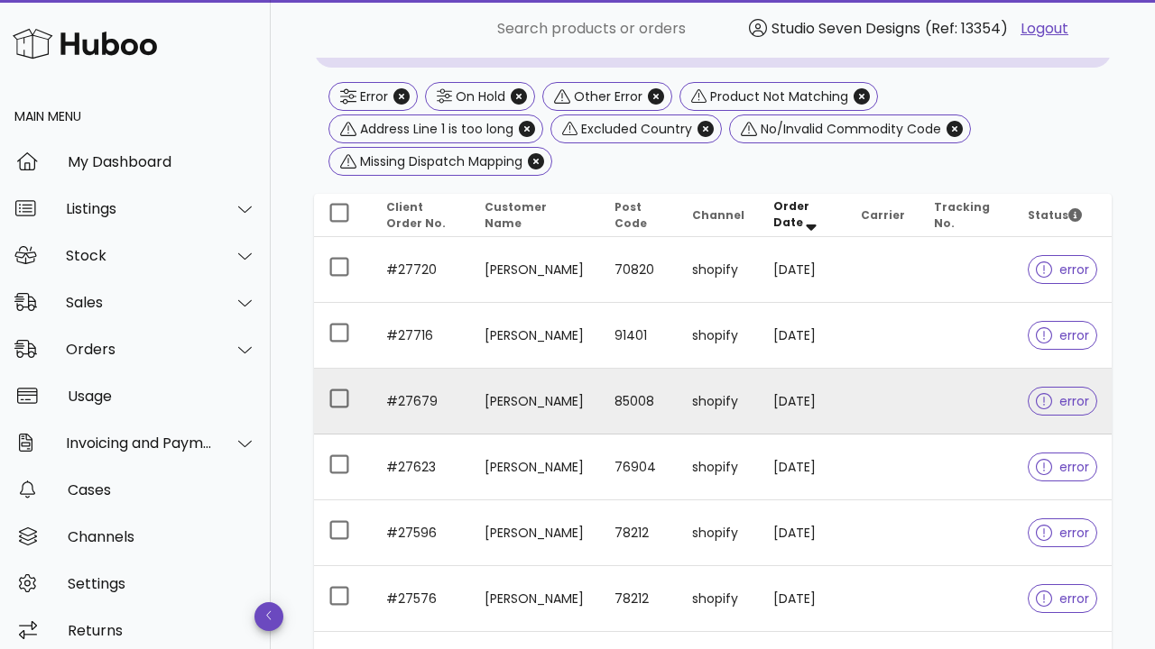
click at [562, 384] on td "Sage Dillon" at bounding box center [534, 402] width 129 height 66
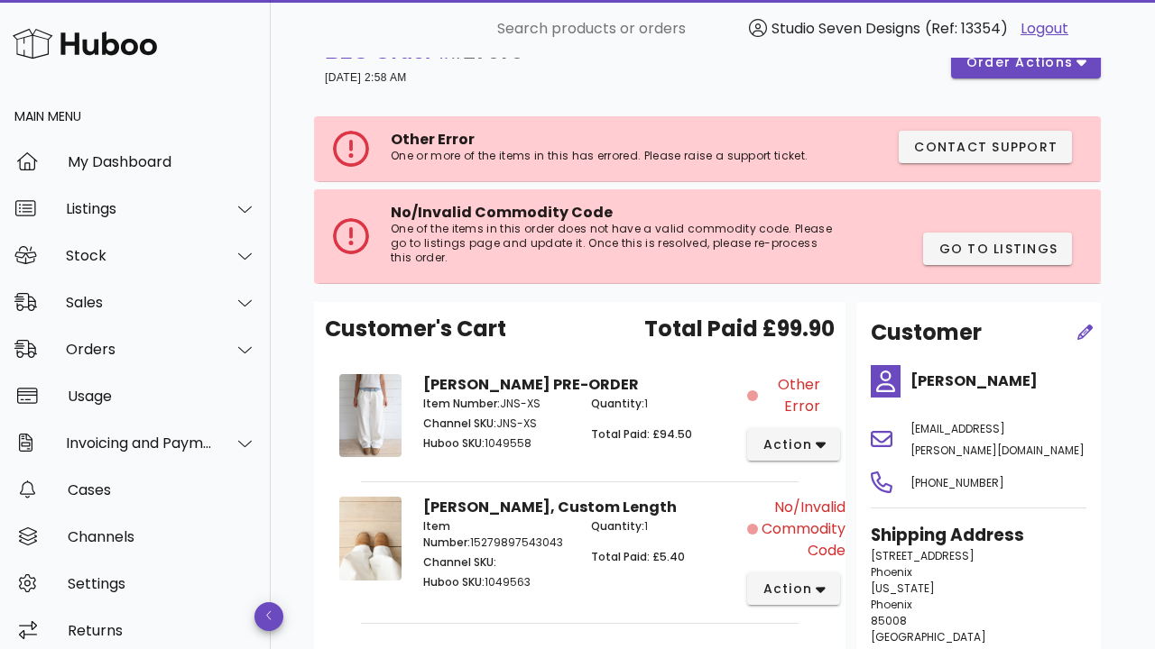
scroll to position [55, 0]
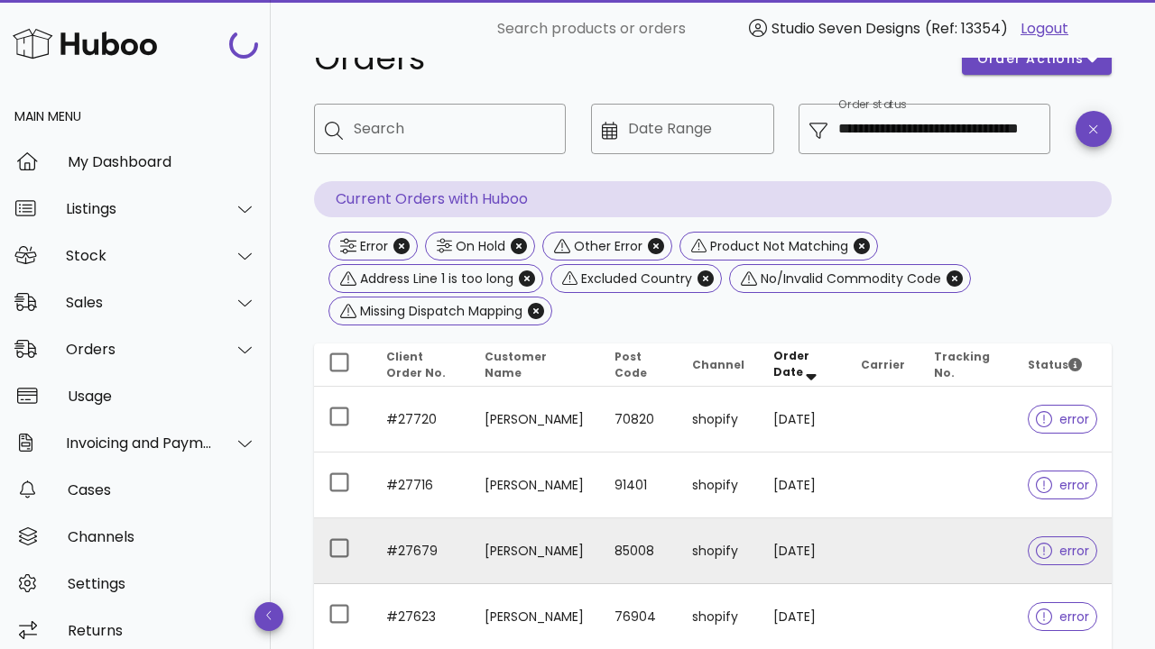
scroll to position [205, 0]
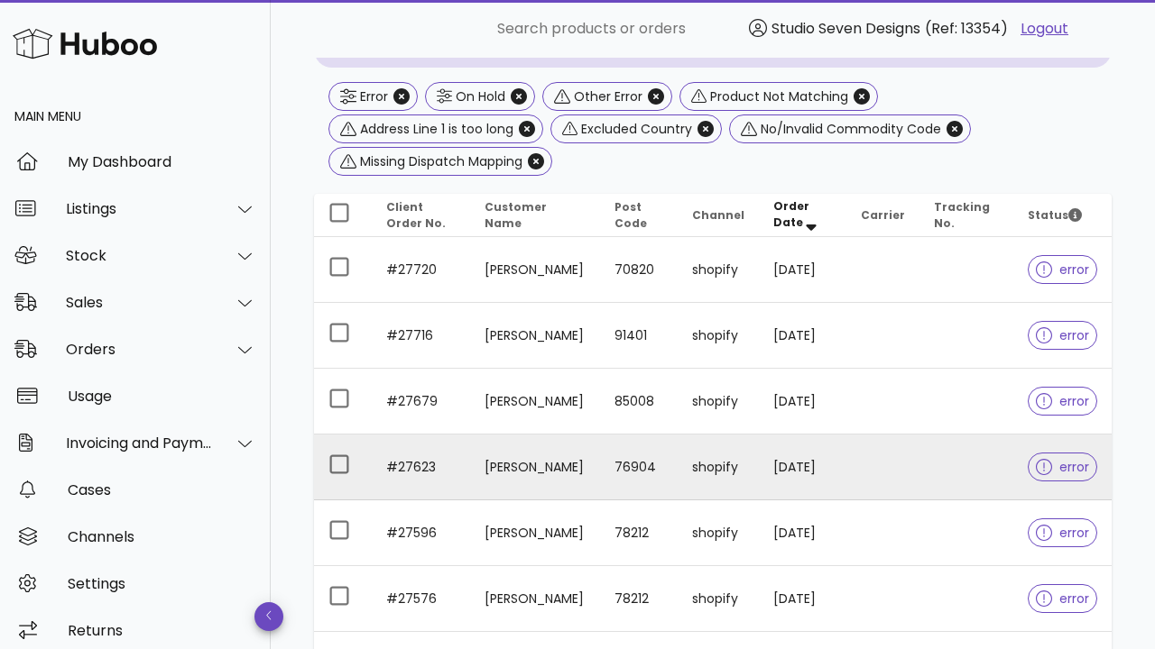
click at [620, 442] on td "76904" at bounding box center [639, 468] width 78 height 66
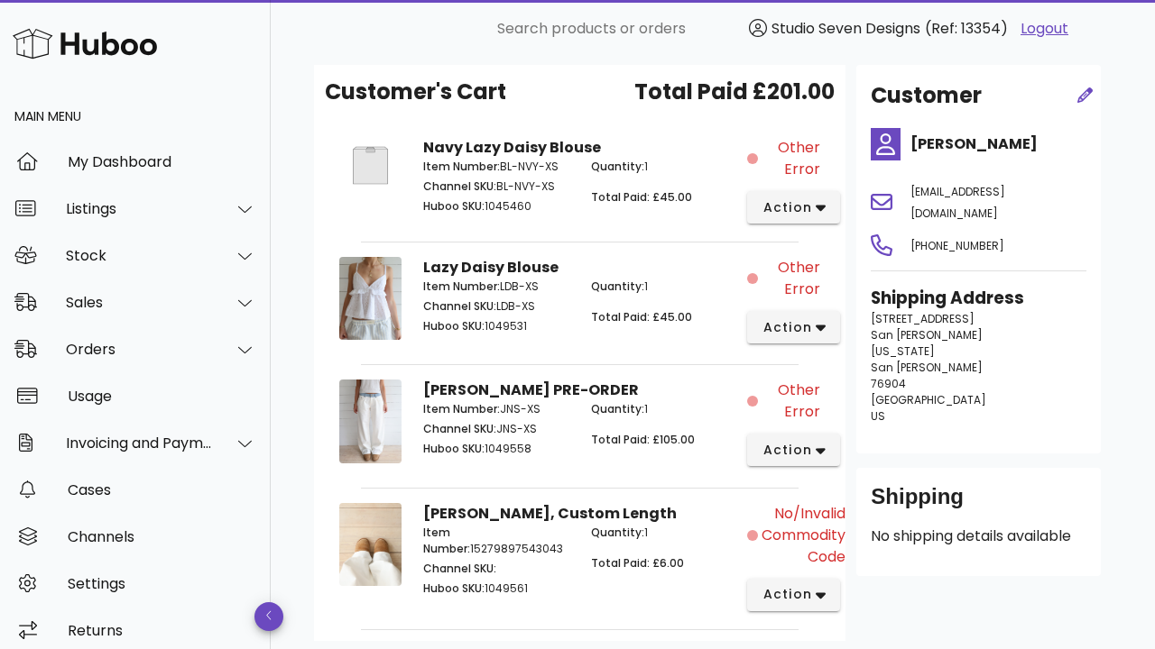
scroll to position [279, 0]
click at [806, 157] on span "Other Error" at bounding box center [790, 159] width 59 height 43
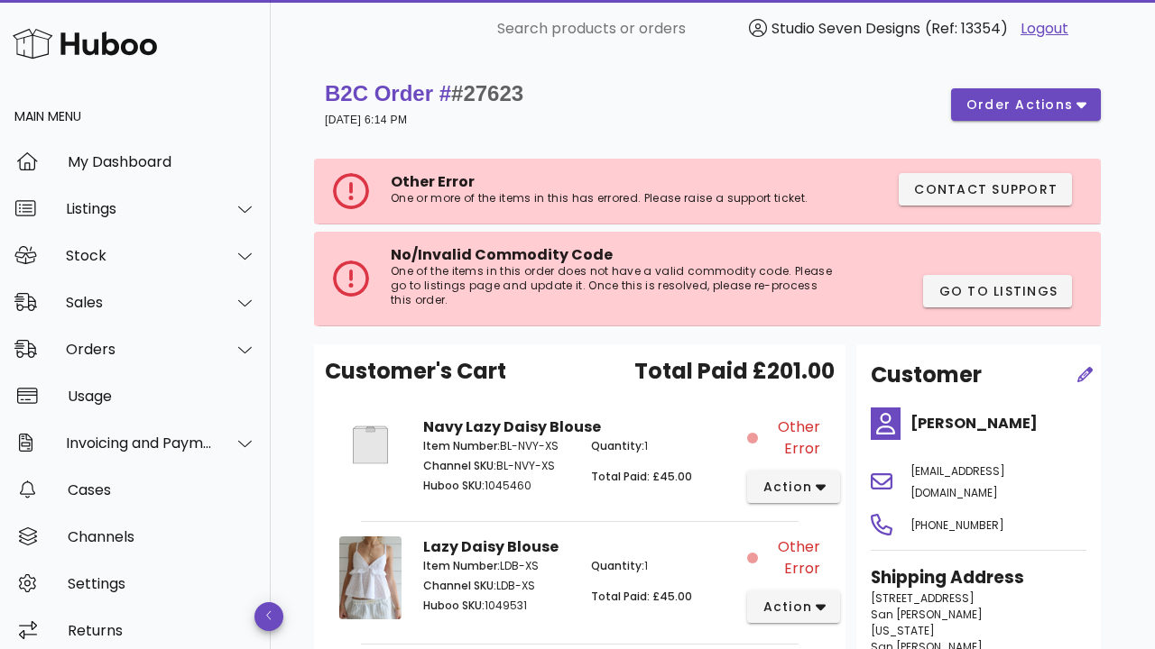
scroll to position [0, 0]
drag, startPoint x: 470, startPoint y: 93, endPoint x: 528, endPoint y: 93, distance: 57.7
click at [523, 93] on span "#27623" at bounding box center [487, 93] width 72 height 24
copy span "27623"
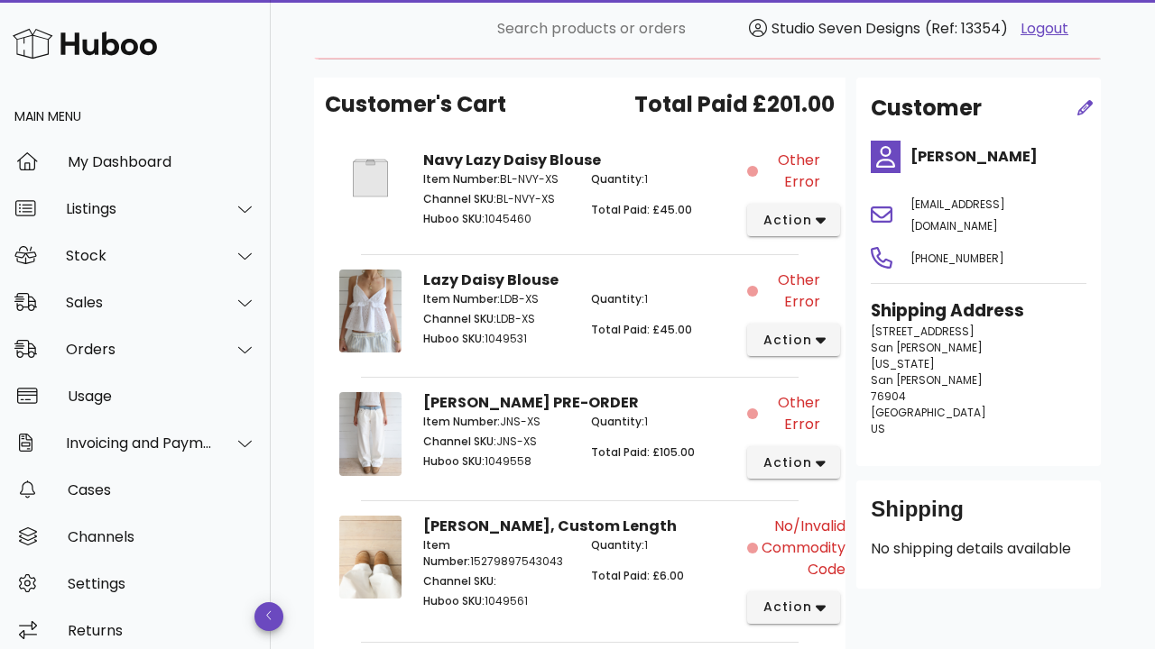
scroll to position [300, 0]
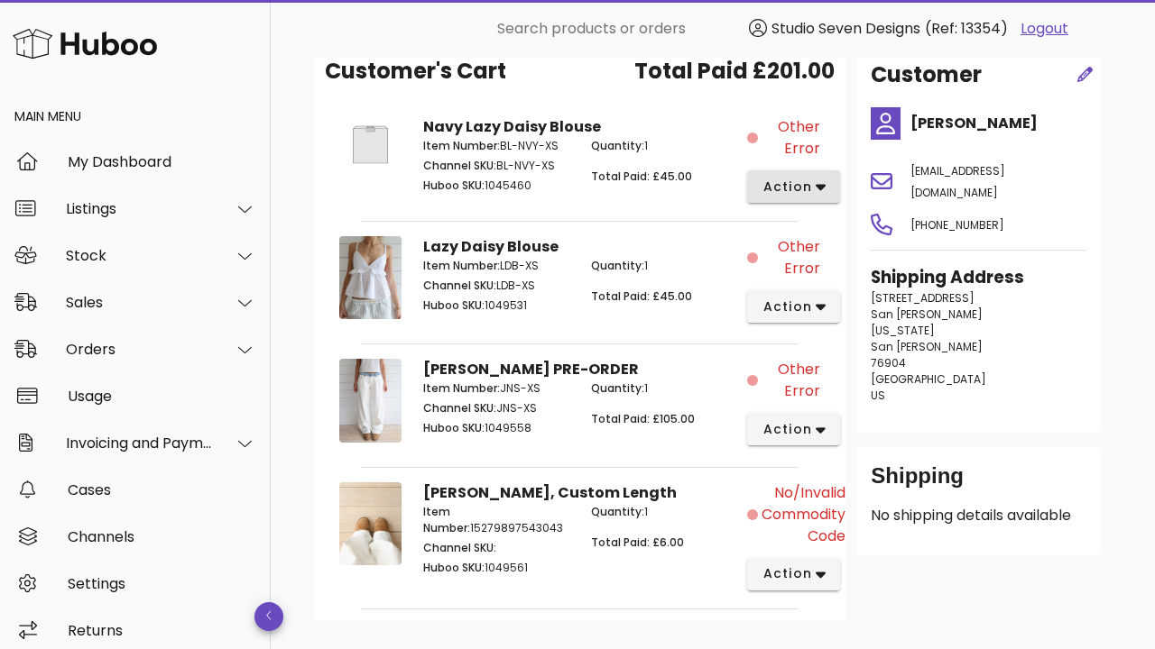
click at [799, 189] on span "action" at bounding box center [786, 187] width 51 height 19
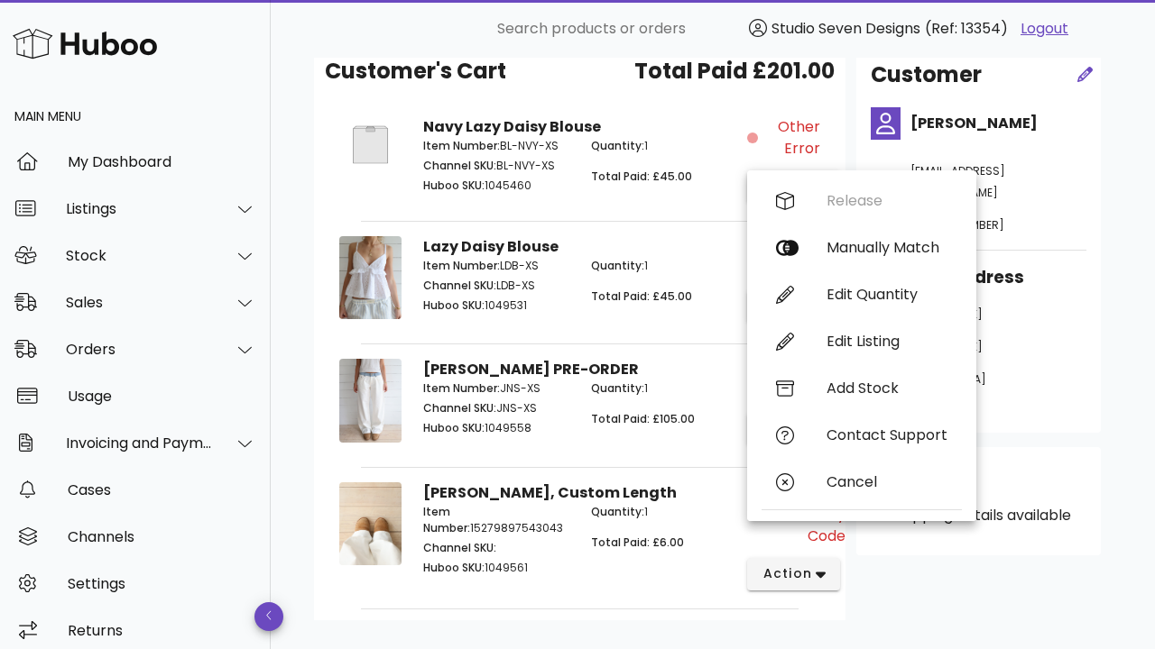
click at [789, 106] on div "Other Error action" at bounding box center [789, 160] width 84 height 108
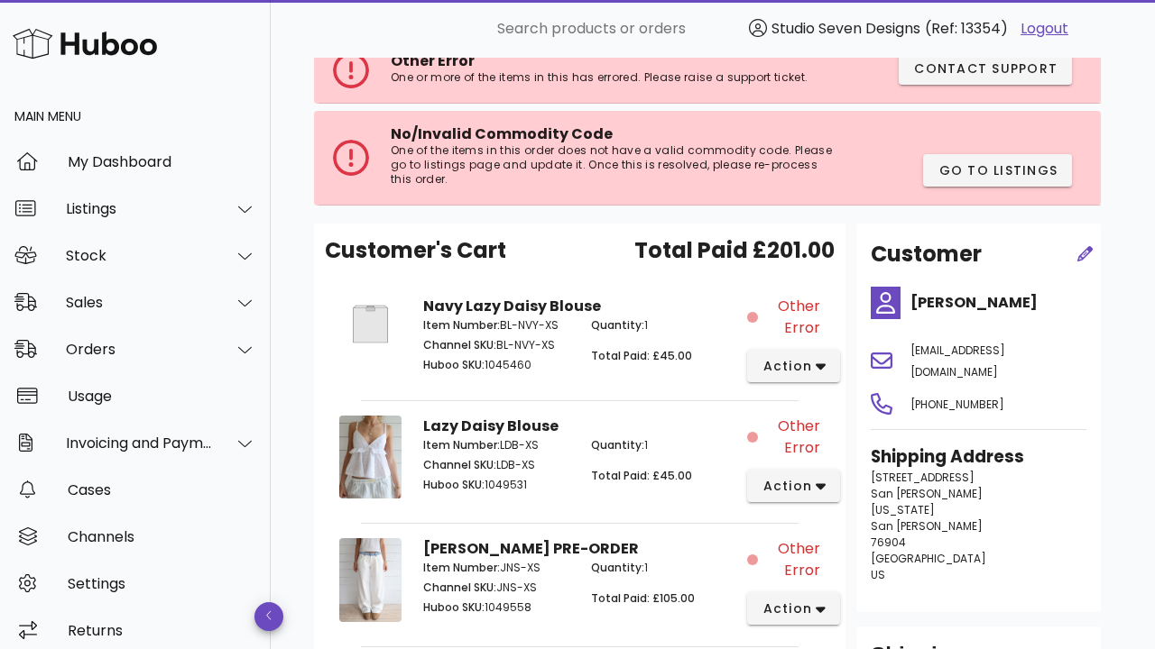
scroll to position [134, 0]
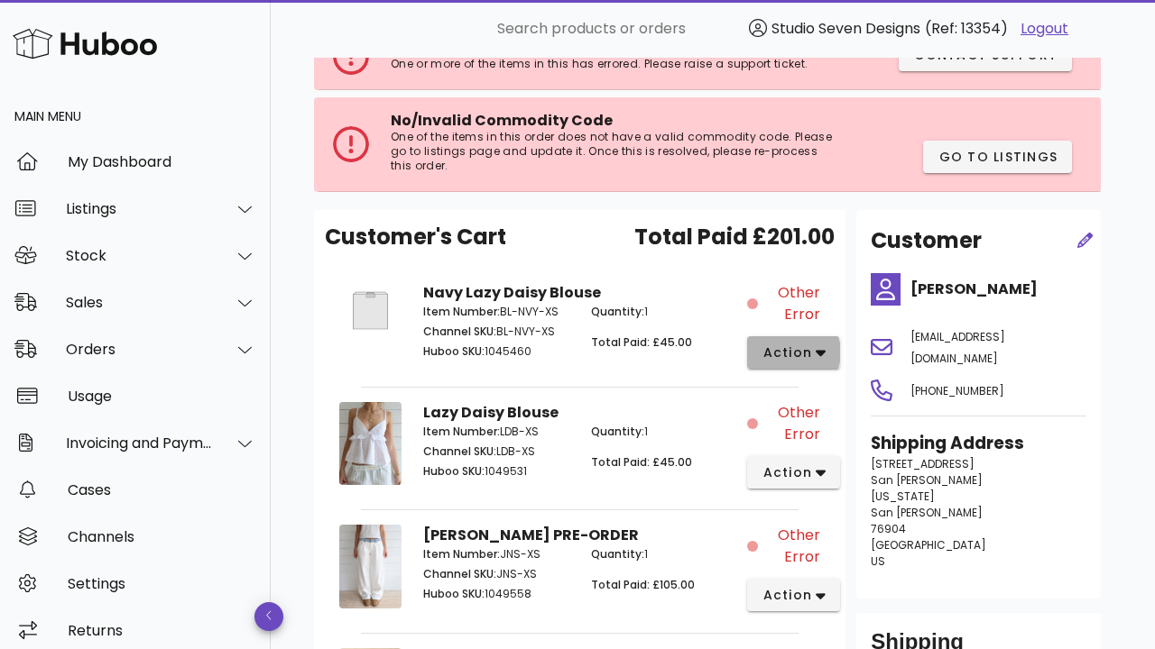
click at [783, 366] on button "action" at bounding box center [793, 352] width 93 height 32
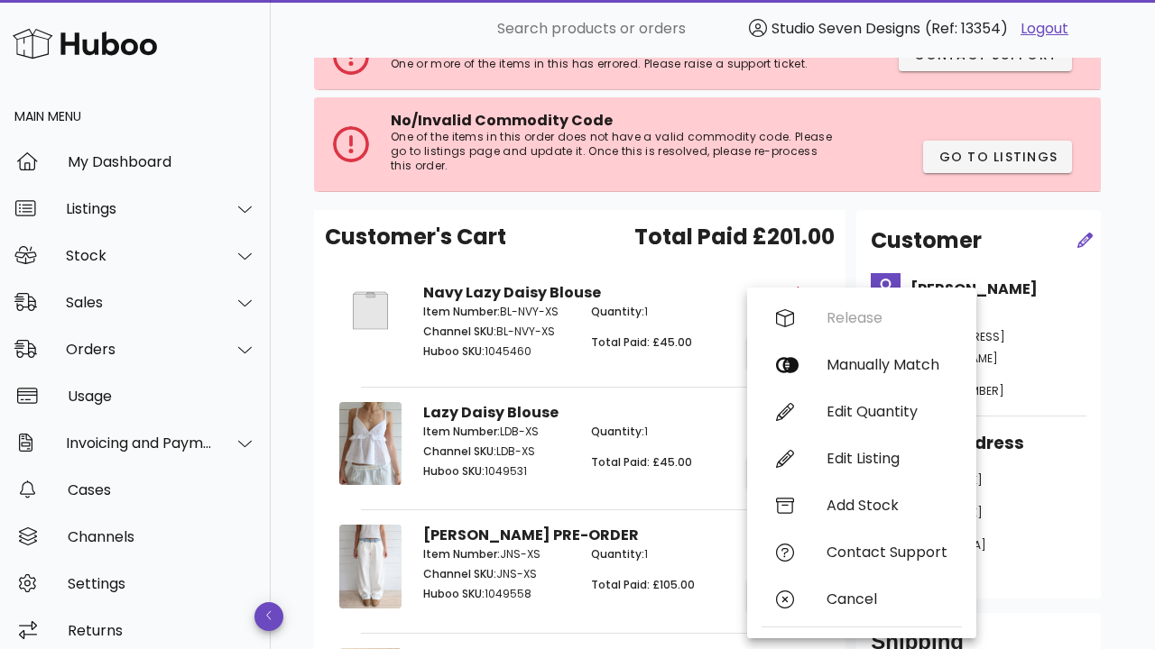
click at [813, 241] on span "Total Paid £201.00" at bounding box center [734, 237] width 200 height 32
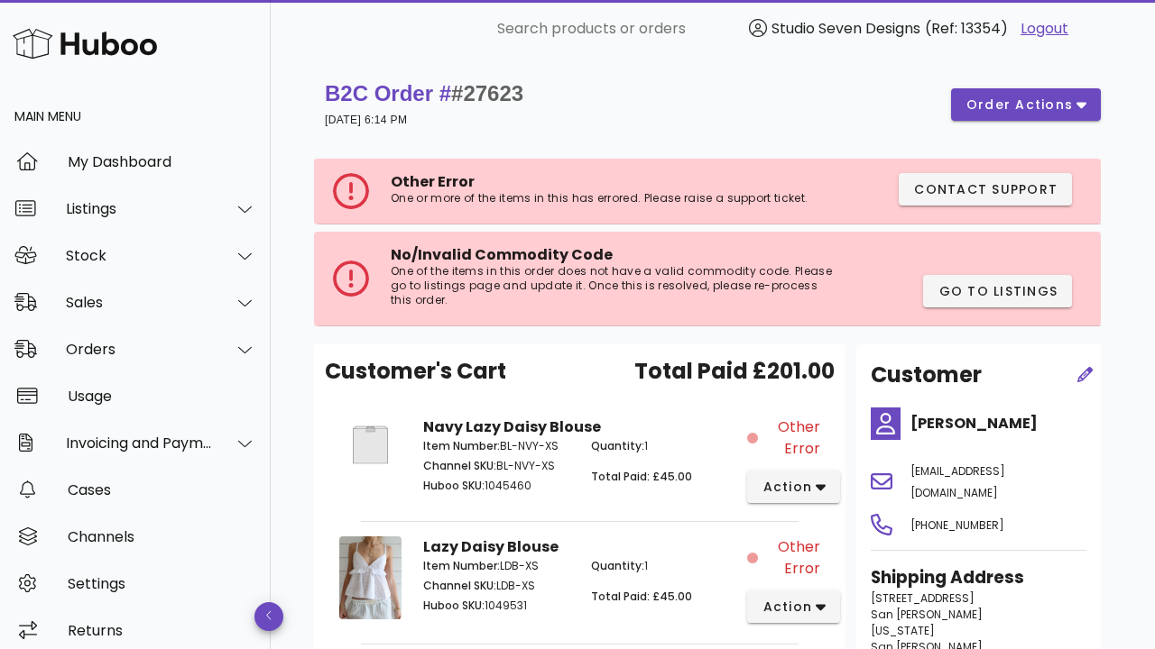
scroll to position [0, 0]
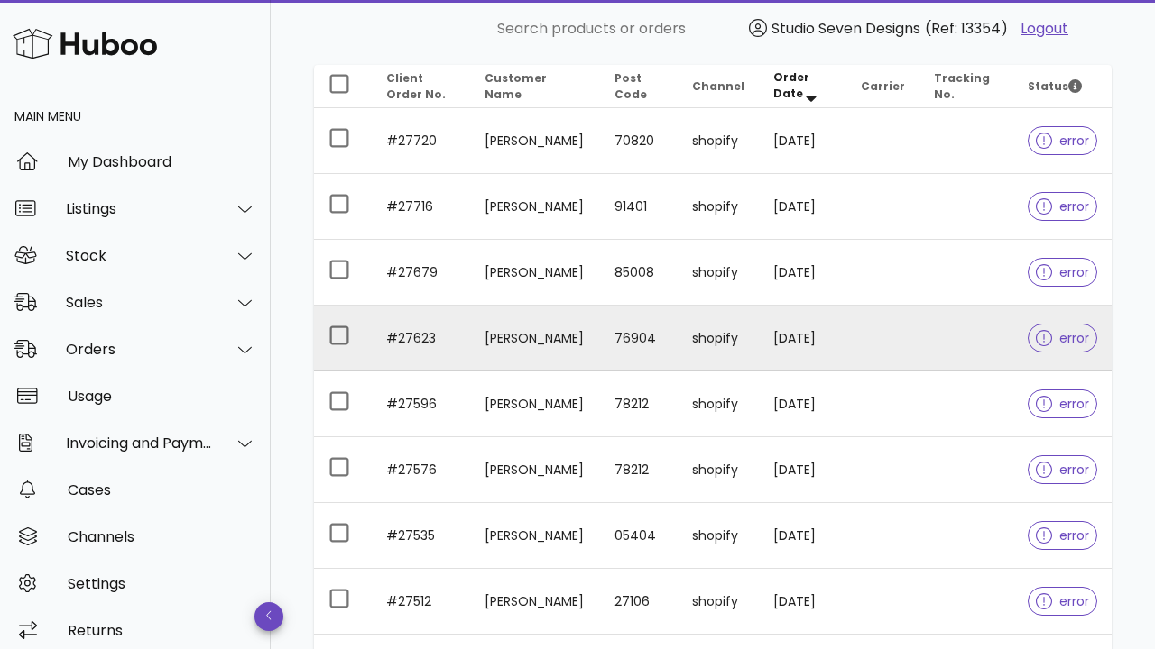
scroll to position [339, 0]
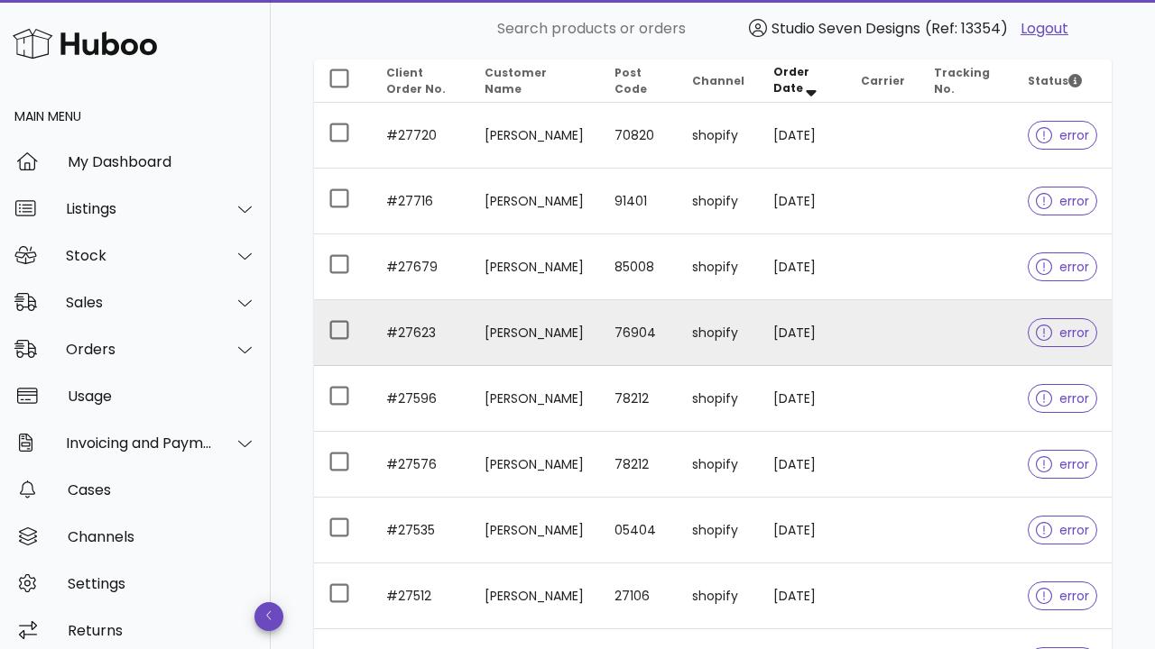
click at [787, 327] on td "13/09/2025" at bounding box center [802, 333] width 87 height 66
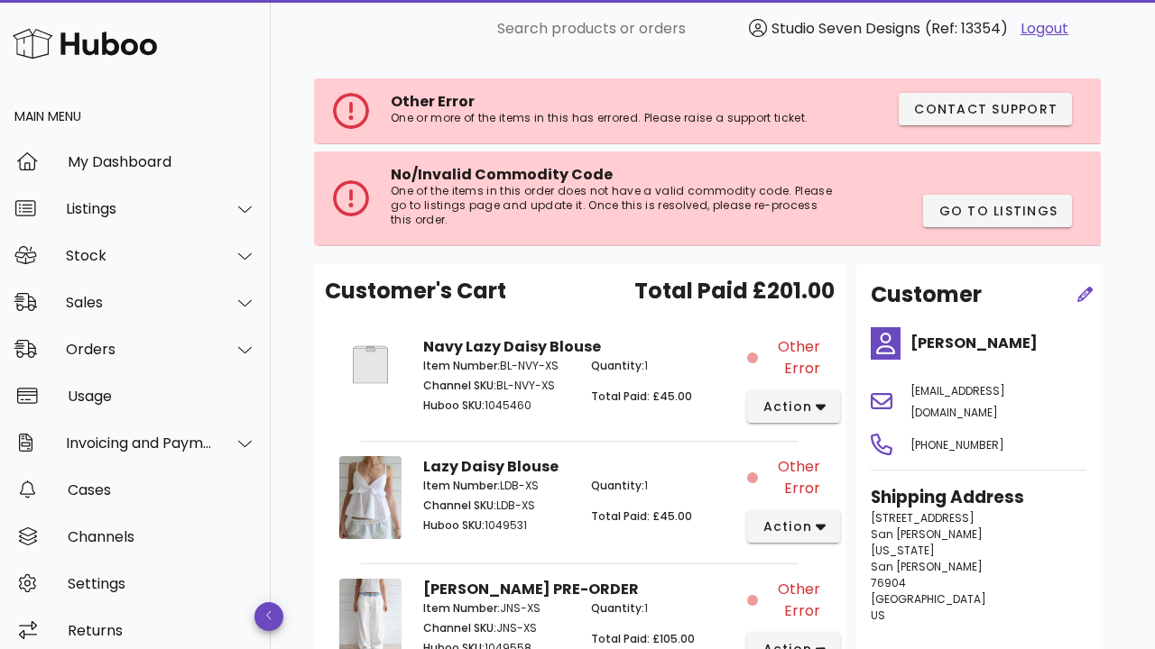
scroll to position [330, 0]
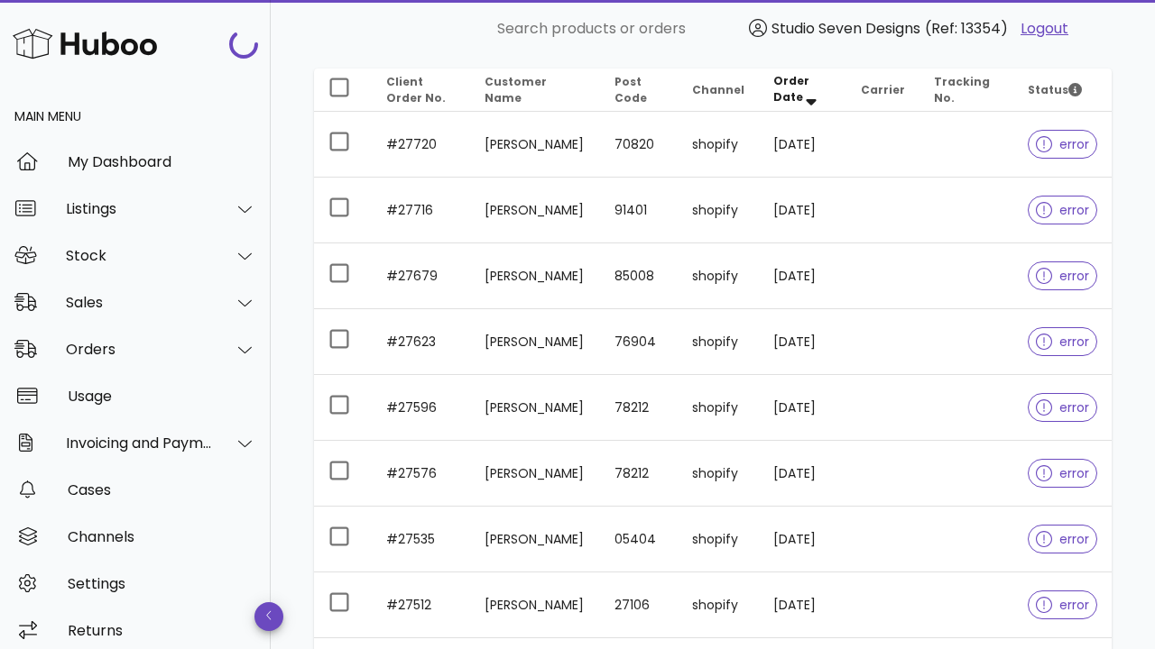
scroll to position [339, 0]
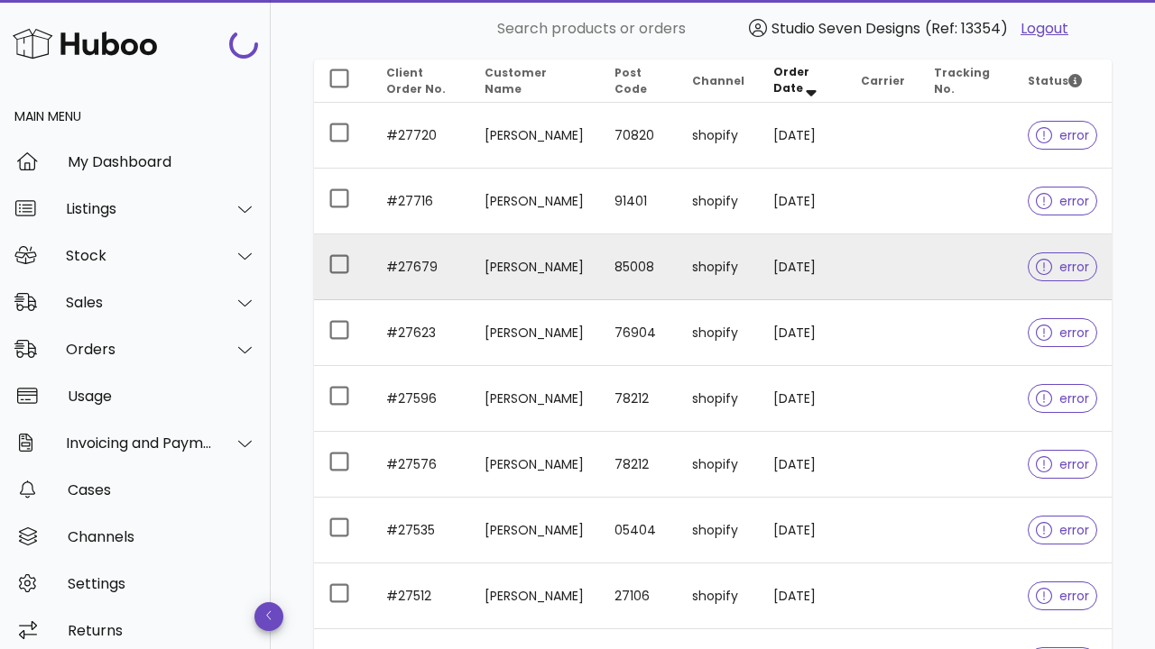
click at [599, 271] on td "Sage Dillon" at bounding box center [534, 268] width 129 height 66
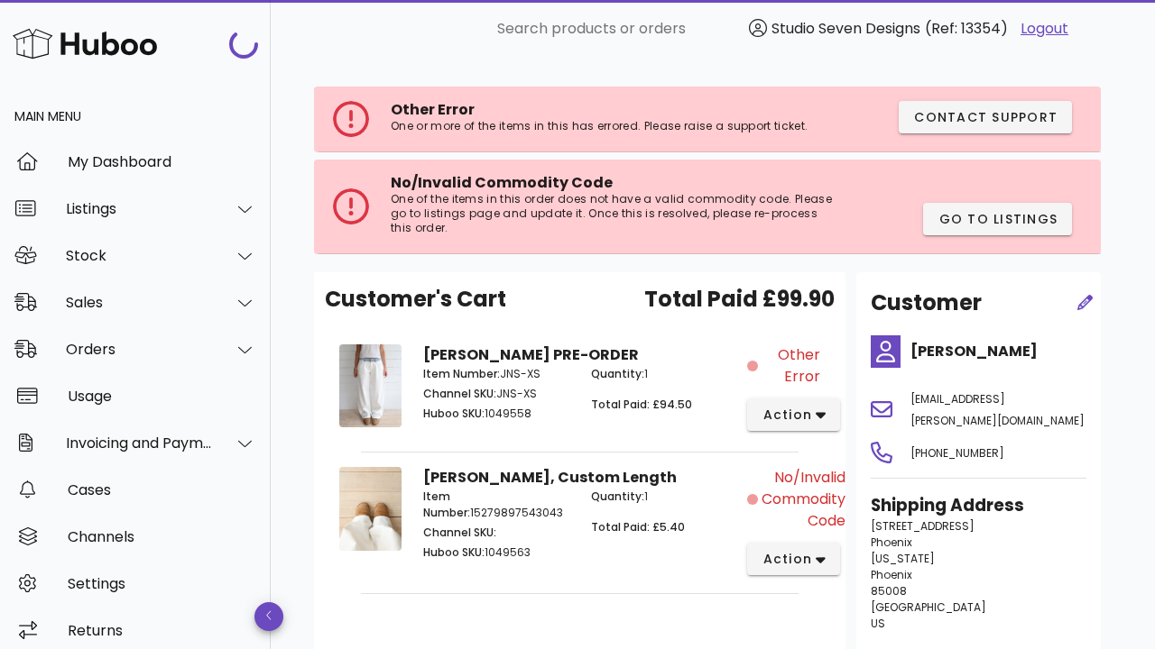
scroll to position [69, 0]
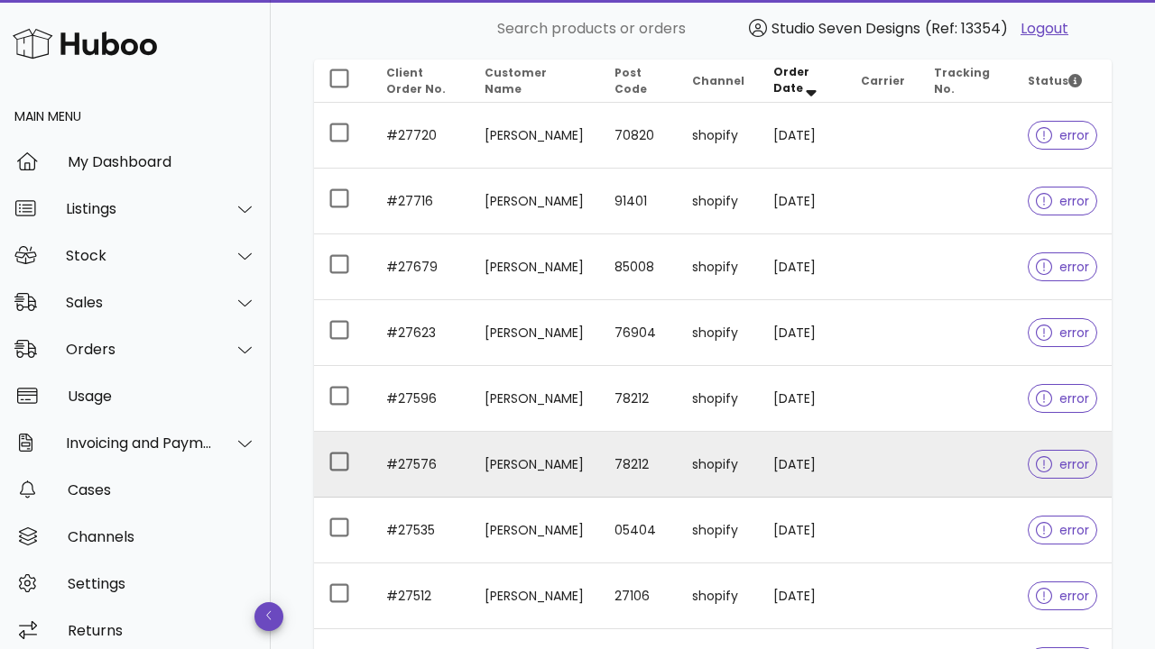
scroll to position [437, 0]
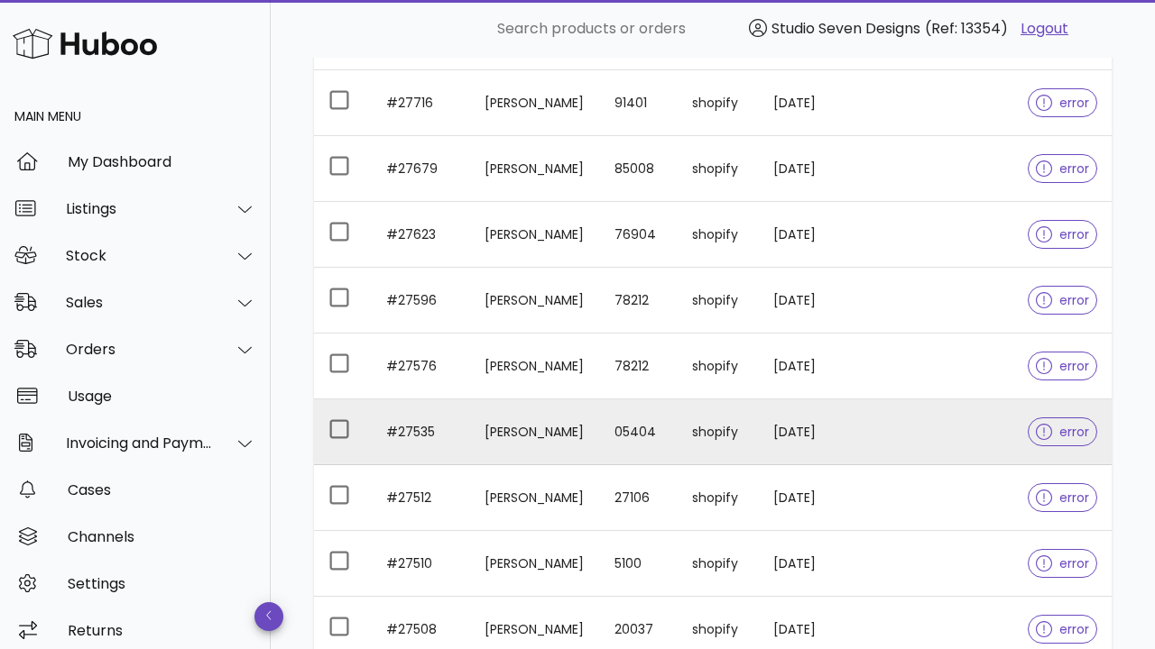
click at [678, 428] on td "05404" at bounding box center [639, 433] width 78 height 66
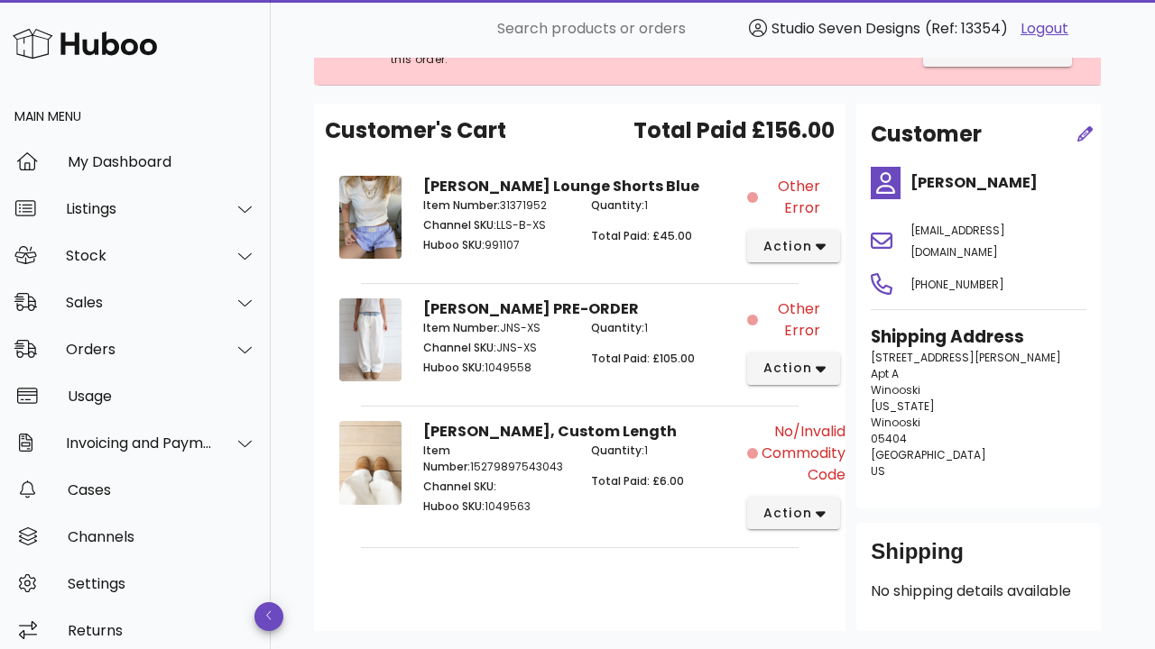
scroll to position [301, 0]
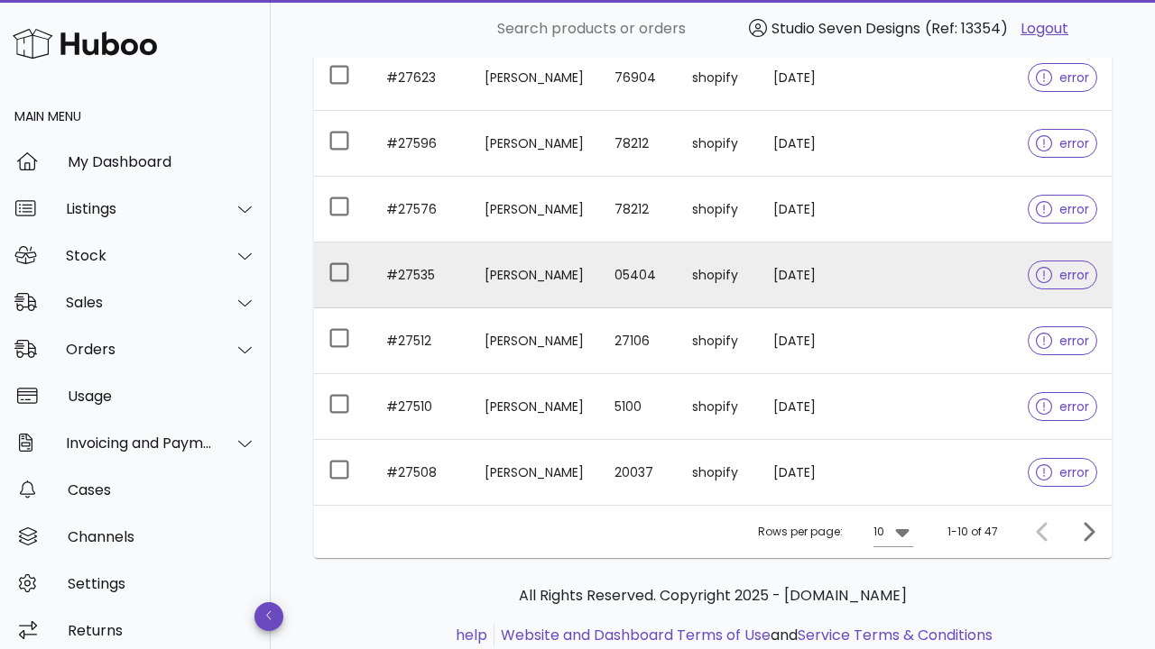
scroll to position [598, 0]
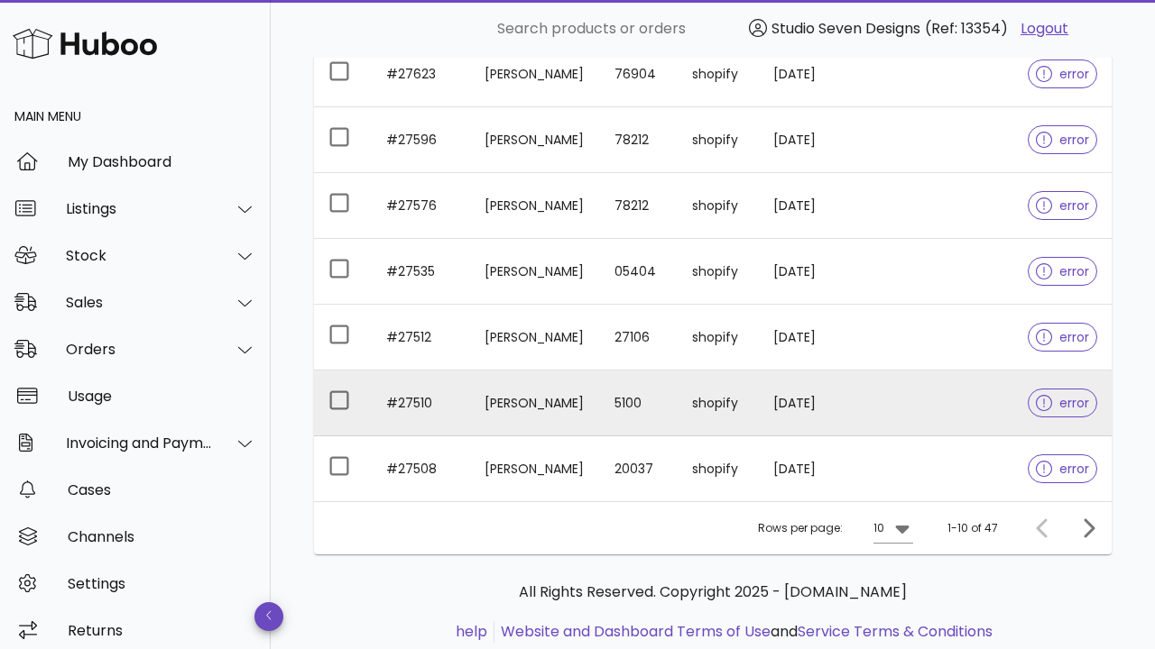
click at [564, 385] on td "Hélène Hariga" at bounding box center [534, 404] width 129 height 66
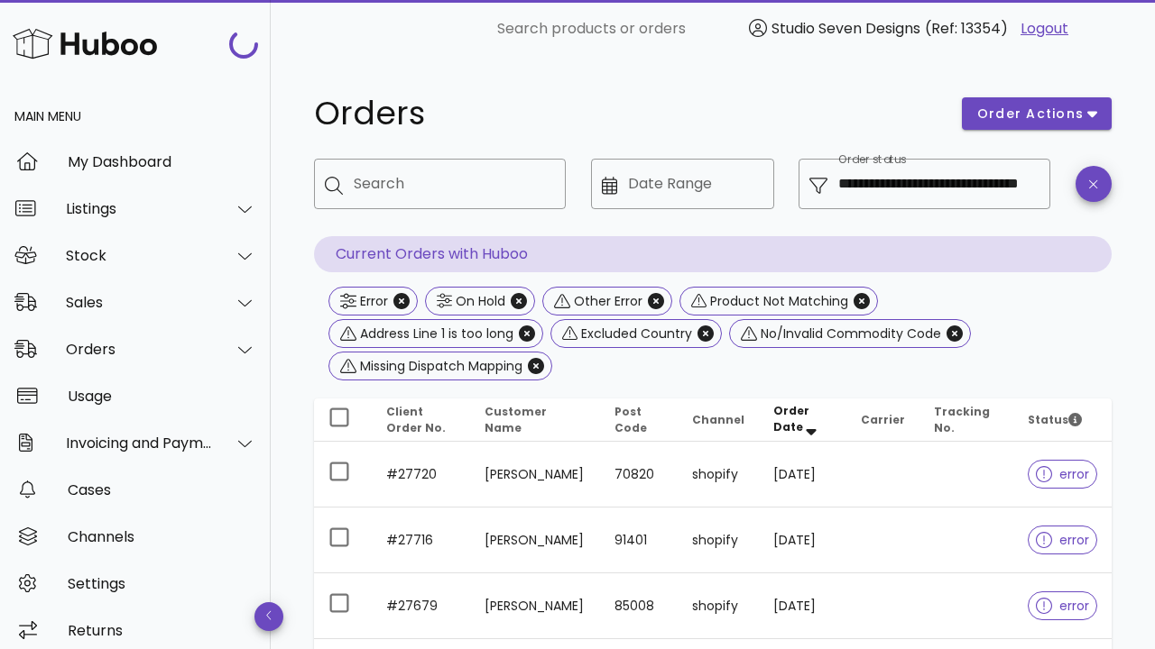
scroll to position [598, 0]
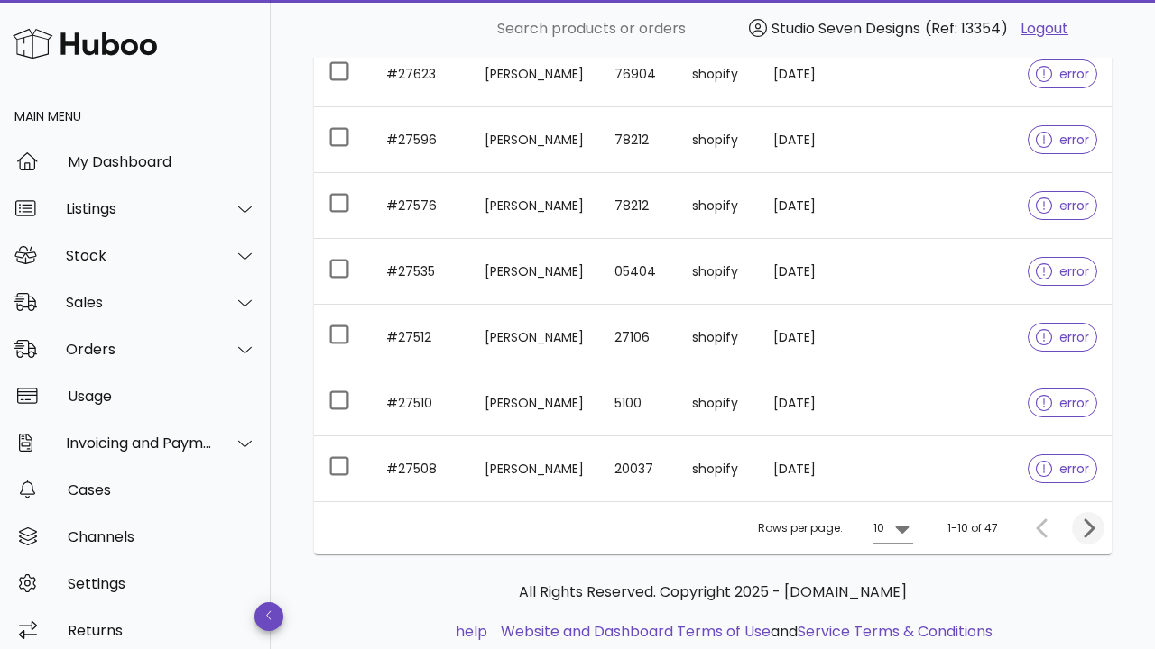
click at [1091, 526] on icon "Next page" at bounding box center [1088, 528] width 11 height 19
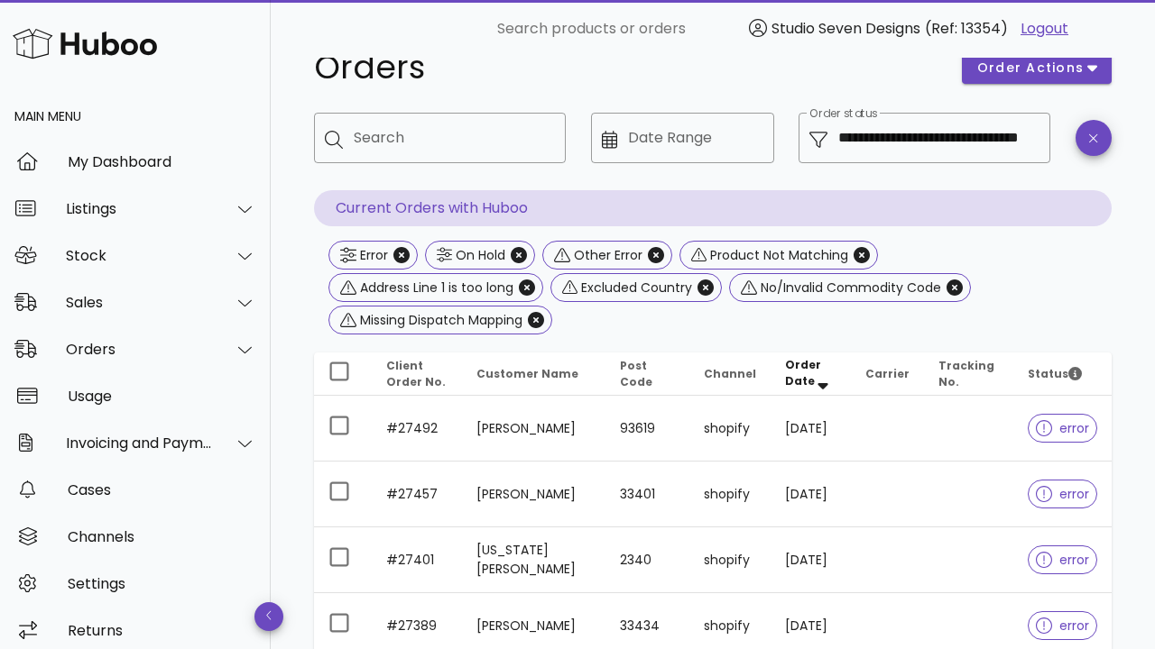
scroll to position [60, 0]
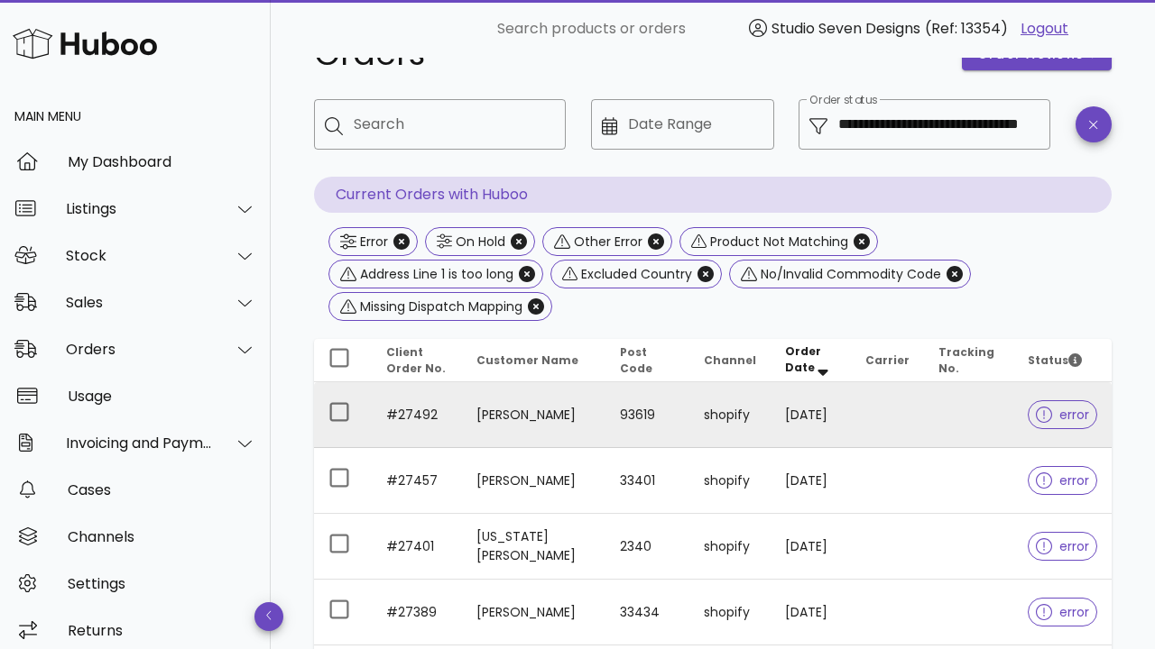
click at [591, 418] on td "Malak Hamdan" at bounding box center [533, 415] width 143 height 66
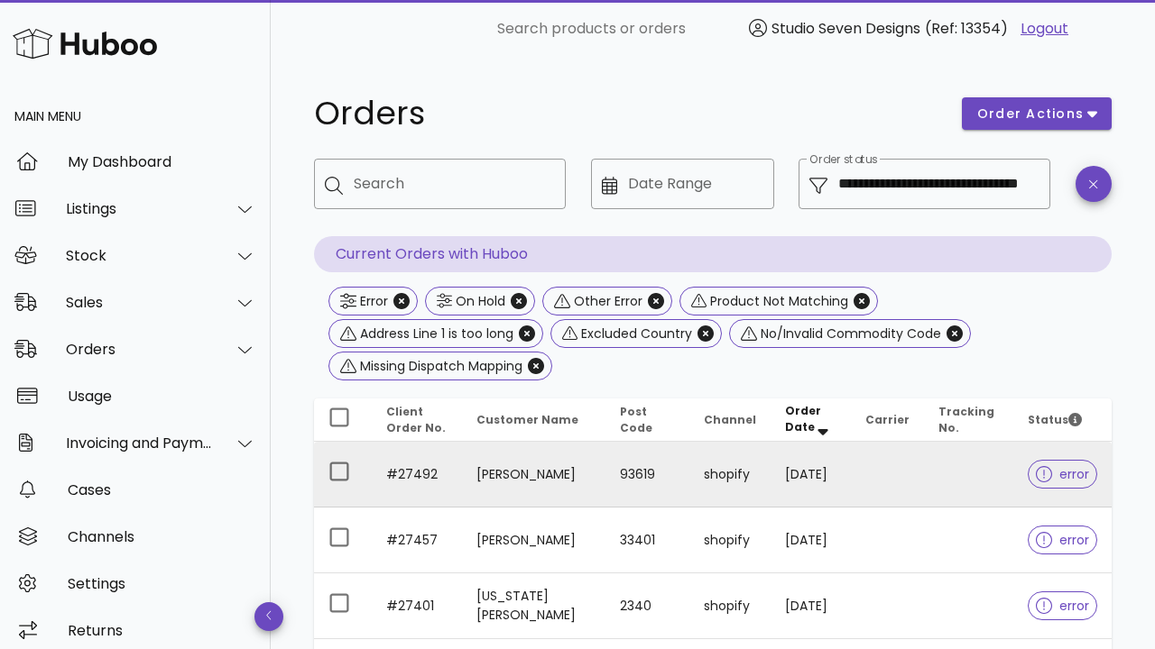
click at [783, 459] on td "10/09/2025" at bounding box center [810, 475] width 80 height 66
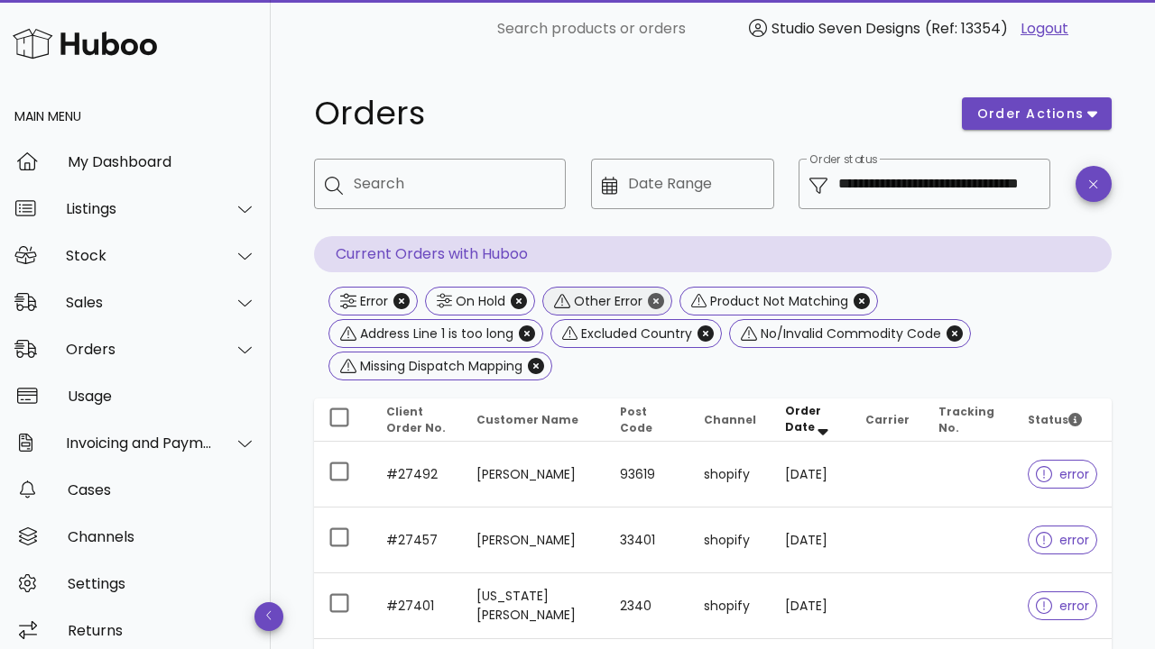
click at [653, 302] on icon "Close" at bounding box center [656, 301] width 16 height 16
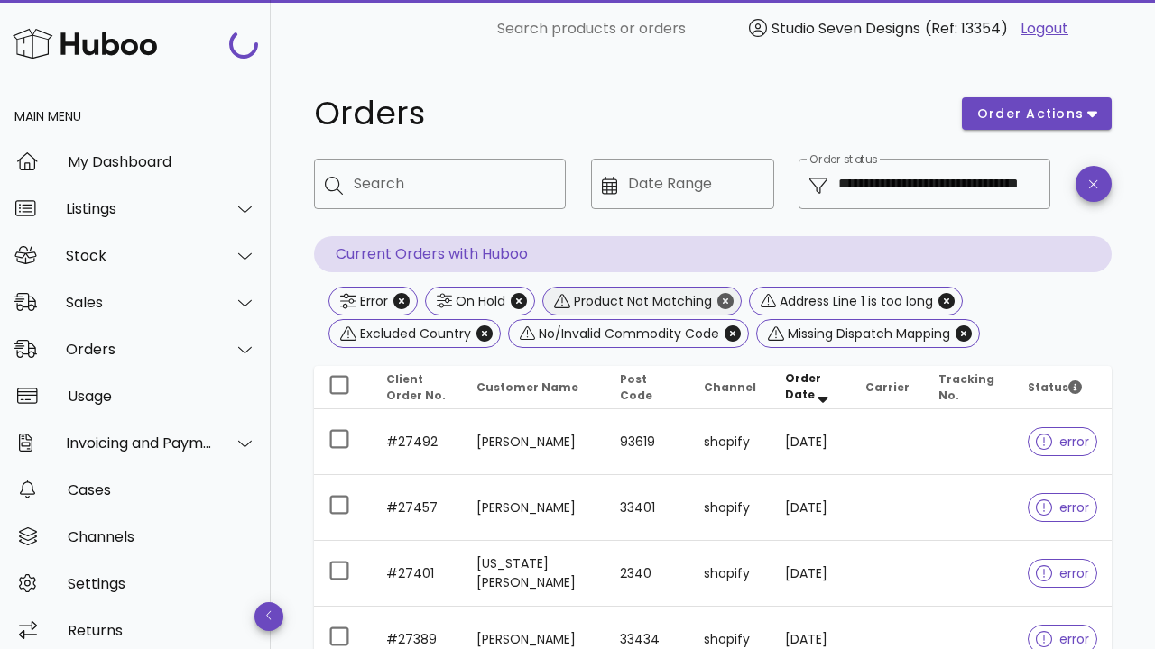
click at [724, 301] on icon "Close" at bounding box center [725, 301] width 16 height 16
type input "**********"
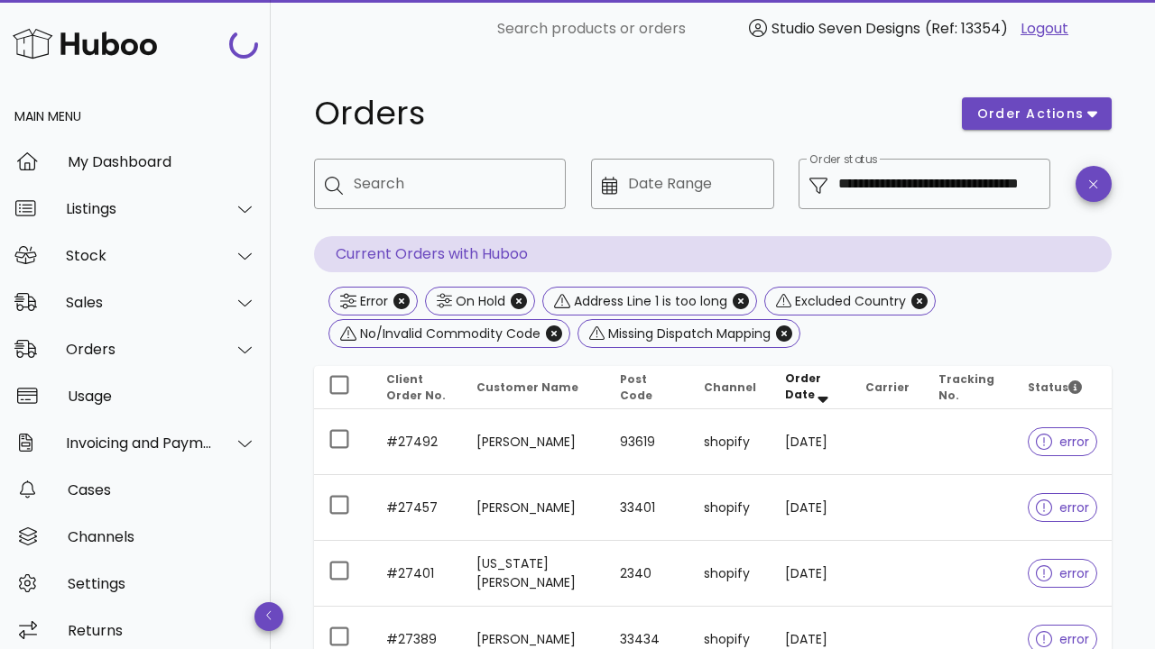
click at [724, 301] on div "Address Line 1 is too long" at bounding box center [648, 301] width 157 height 18
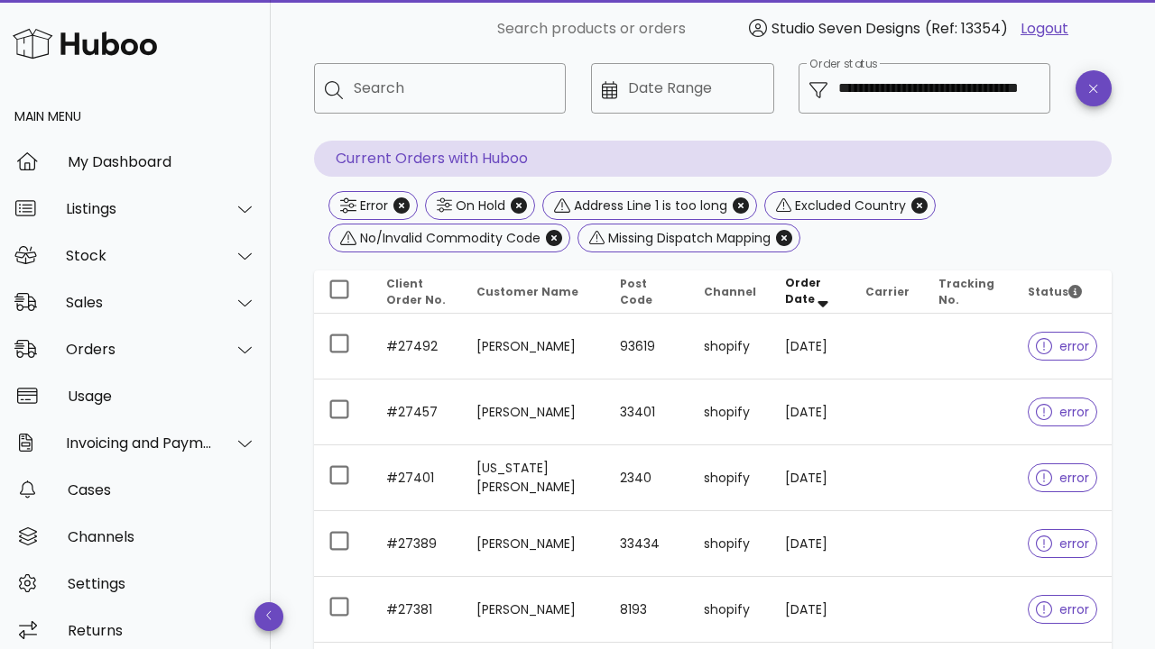
scroll to position [78, 0]
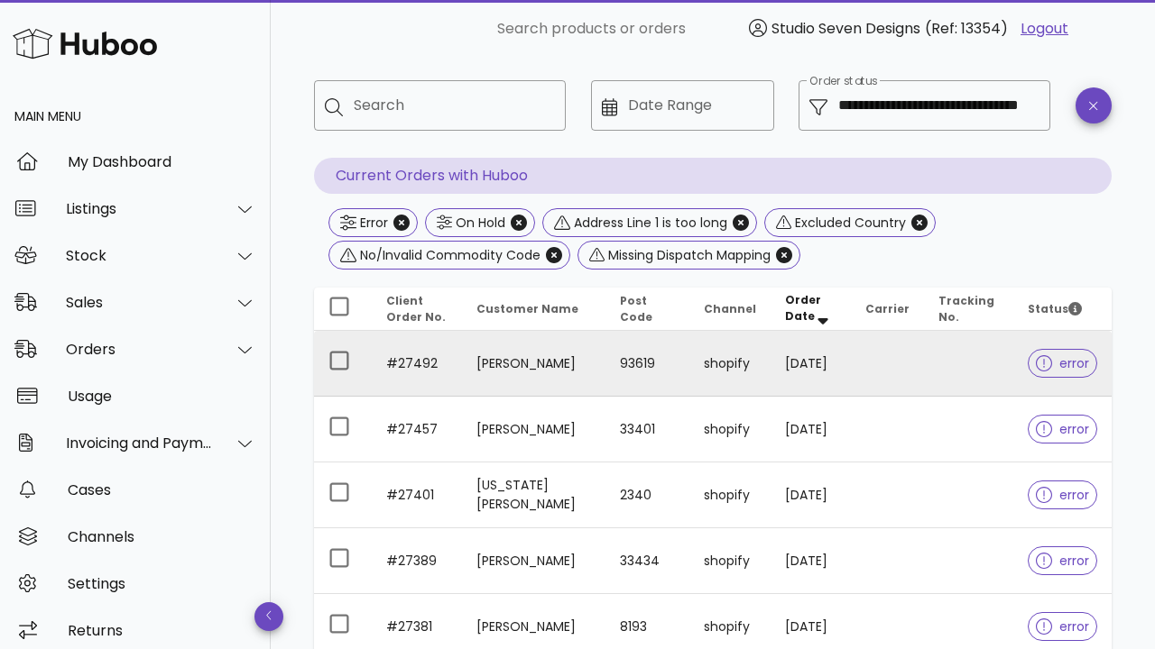
click at [713, 356] on td "shopify" at bounding box center [729, 364] width 81 height 66
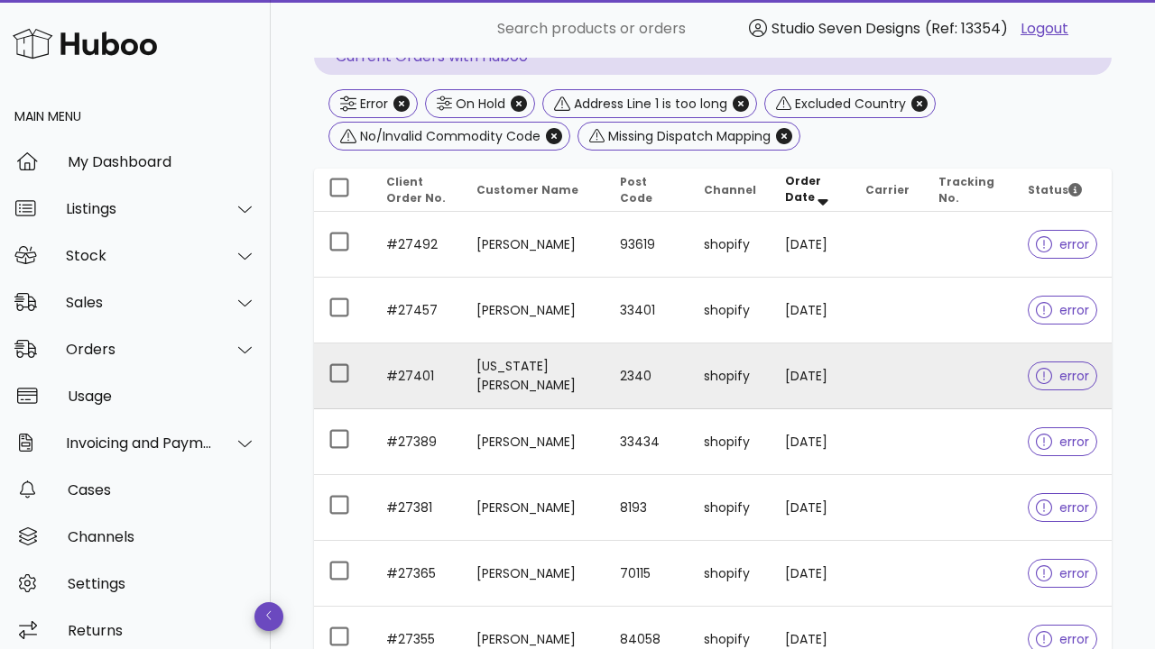
scroll to position [217, 0]
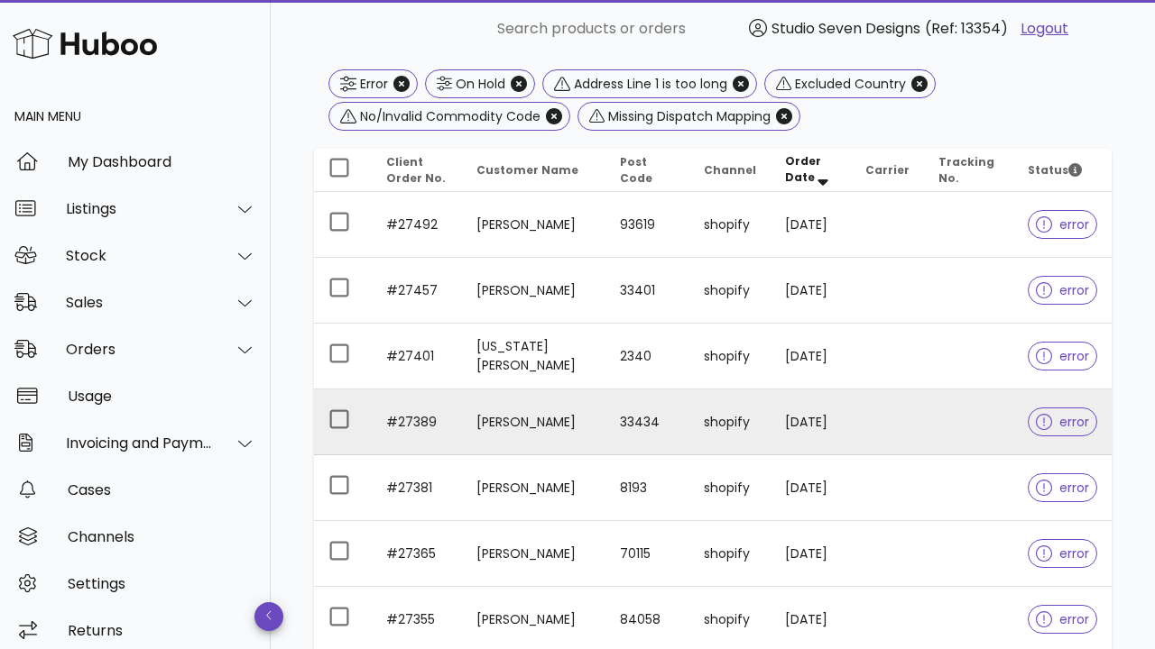
click at [796, 430] on td "07/09/2025" at bounding box center [810, 423] width 80 height 66
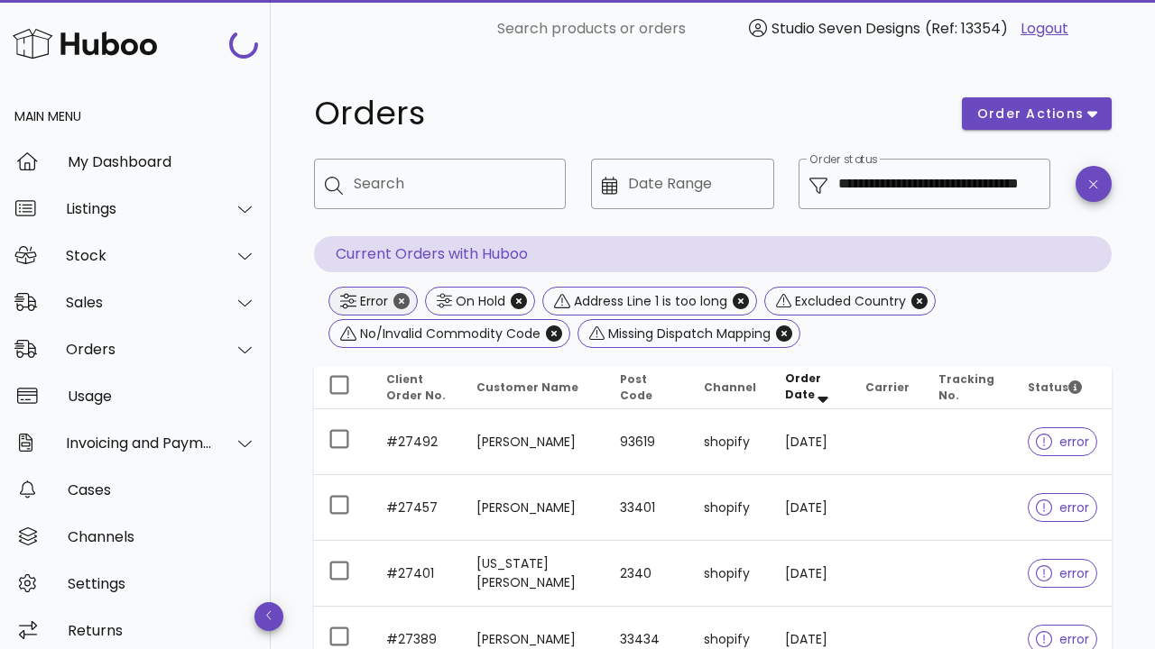
click at [401, 308] on icon "Close" at bounding box center [401, 301] width 16 height 16
type input "**********"
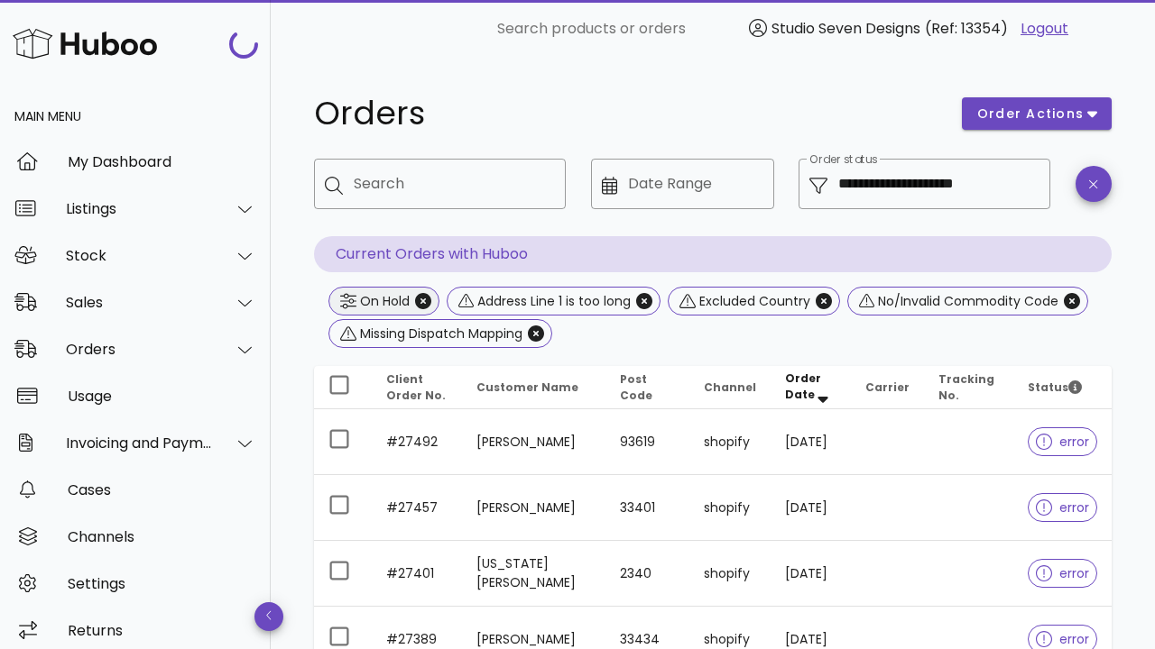
click at [402, 307] on div "On Hold" at bounding box center [382, 301] width 53 height 18
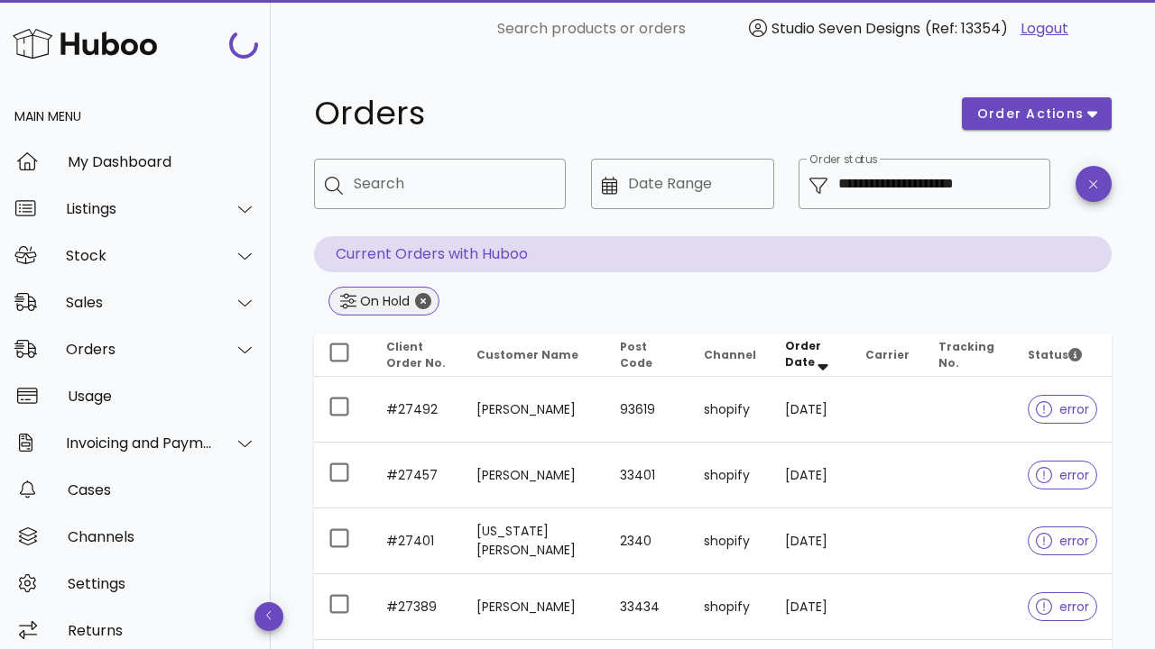
click at [424, 304] on icon "Close" at bounding box center [423, 301] width 16 height 16
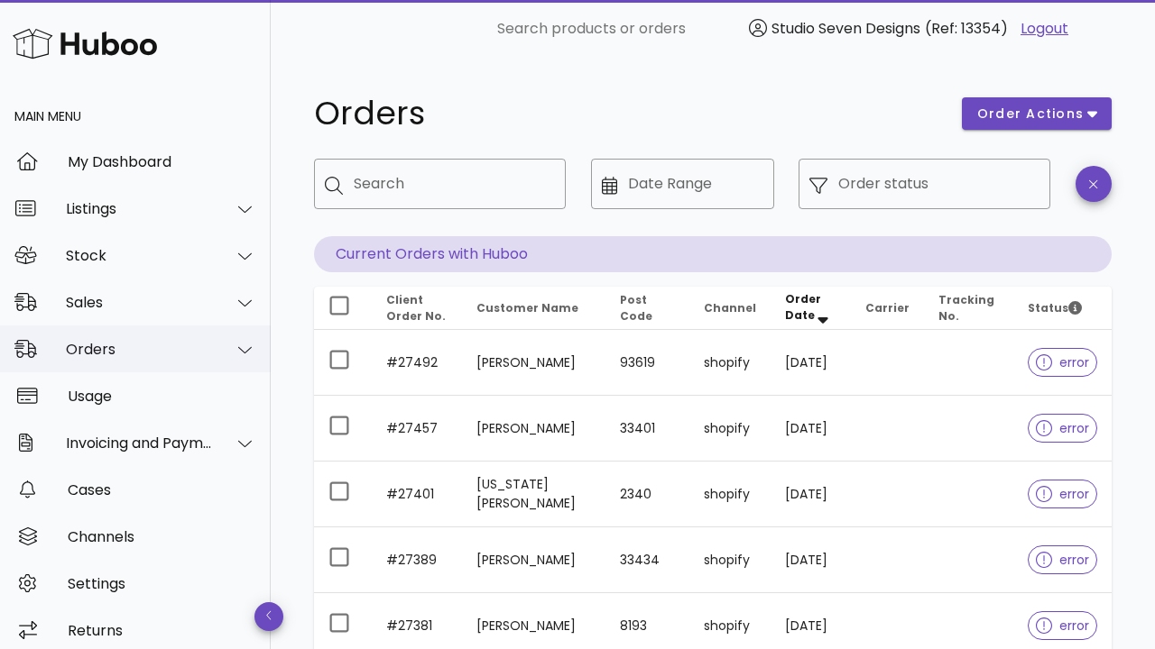
click at [102, 351] on div "Orders" at bounding box center [139, 349] width 147 height 17
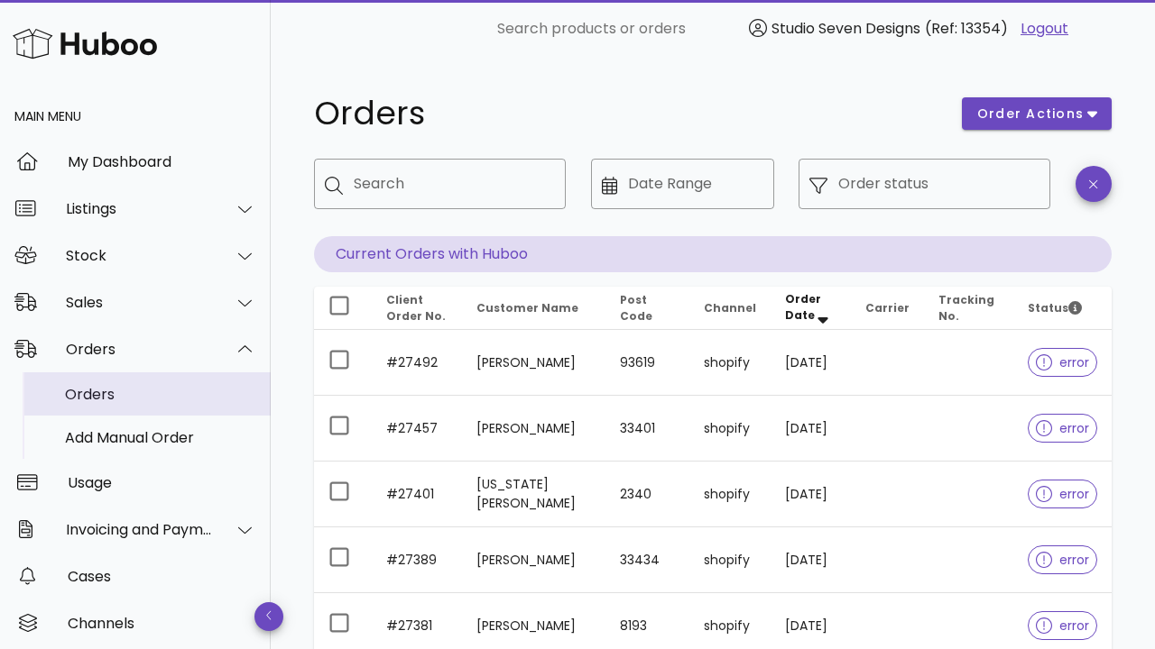
click at [83, 388] on div "Orders" at bounding box center [160, 394] width 191 height 17
